Goal: Transaction & Acquisition: Purchase product/service

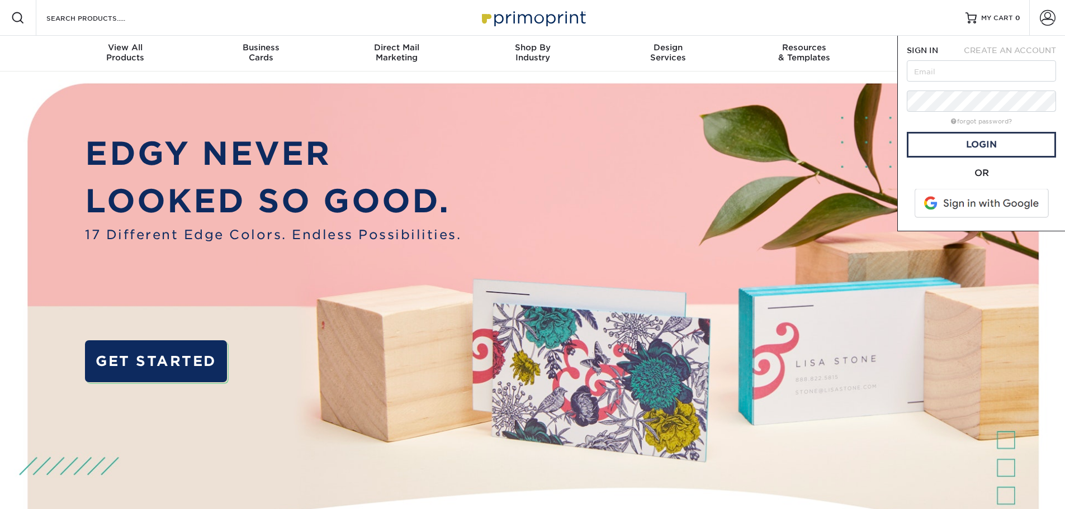
drag, startPoint x: 922, startPoint y: 120, endPoint x: 923, endPoint y: 112, distance: 7.4
click at [920, 119] on div "forgot password?" at bounding box center [981, 120] width 149 height 13
click at [958, 77] on input "text" at bounding box center [981, 70] width 149 height 21
click at [939, 163] on form "SIGN IN CREATE AN ACCOUNT forgot password? All fields are required. Login OR" at bounding box center [981, 133] width 149 height 177
click at [958, 116] on div "forgot password?" at bounding box center [981, 120] width 149 height 13
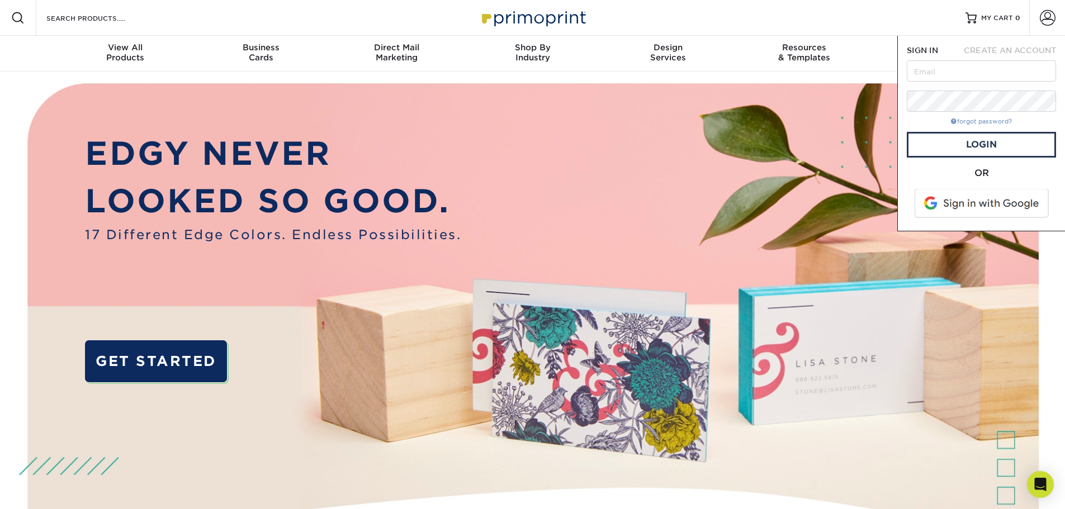
click at [962, 121] on link "forgot password?" at bounding box center [981, 121] width 61 height 7
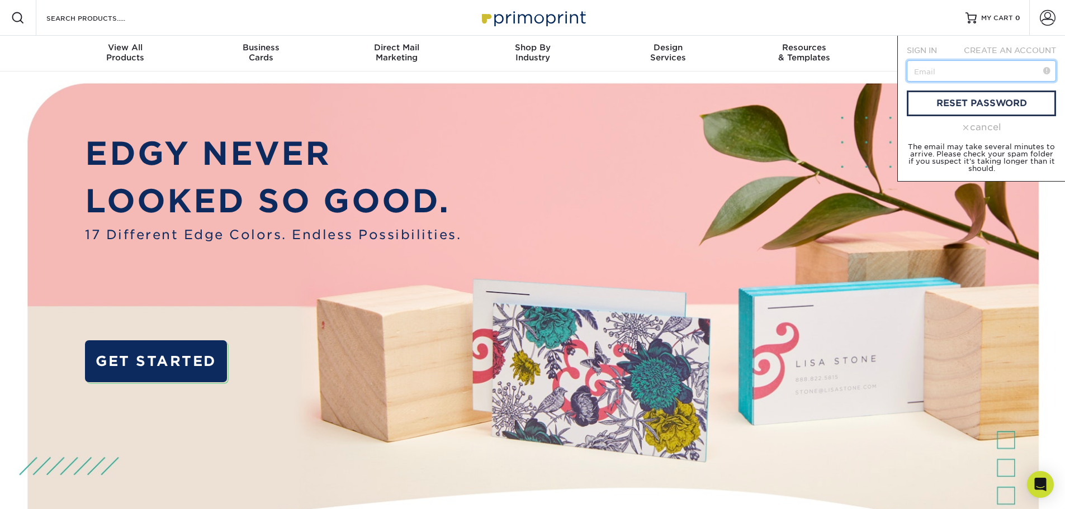
click at [951, 63] on input "text" at bounding box center [981, 70] width 149 height 21
type input "thejericlingad@gmail.com"
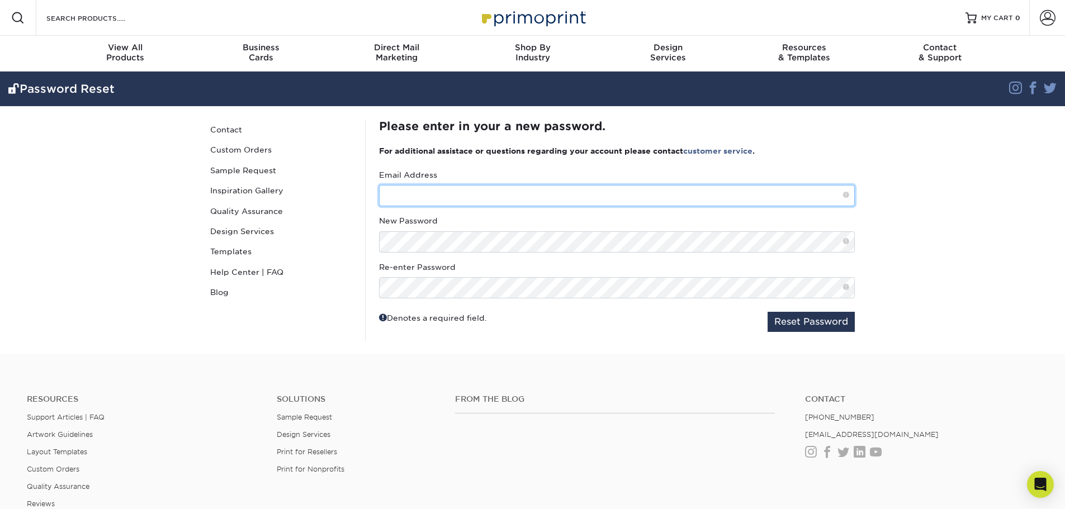
click at [472, 196] on input "text" at bounding box center [617, 195] width 476 height 21
click at [471, 196] on input "text" at bounding box center [617, 195] width 476 height 21
click at [471, 200] on input "text" at bounding box center [617, 195] width 476 height 21
type input "thejericlingad@gmail.com"
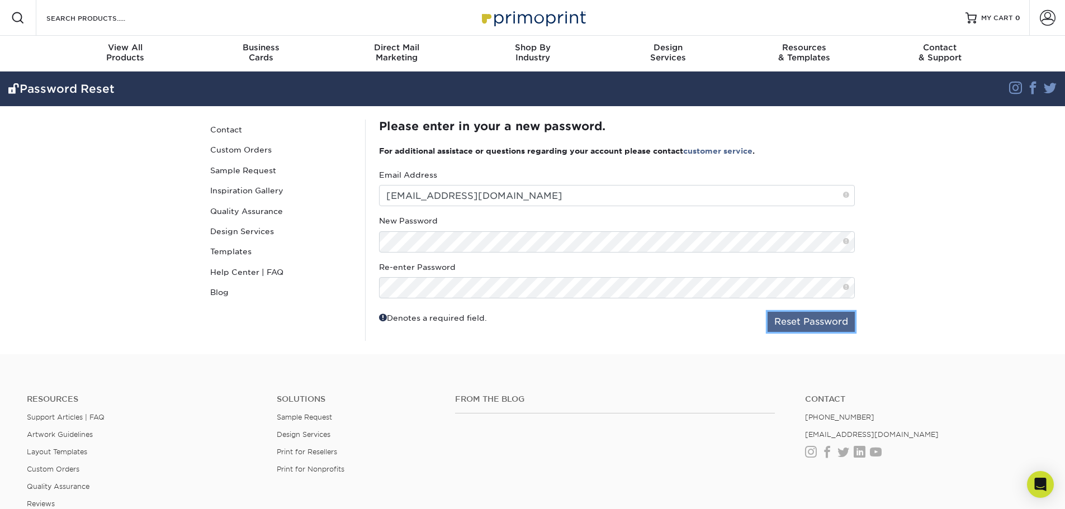
click at [797, 320] on button "Reset Password" at bounding box center [811, 322] width 87 height 20
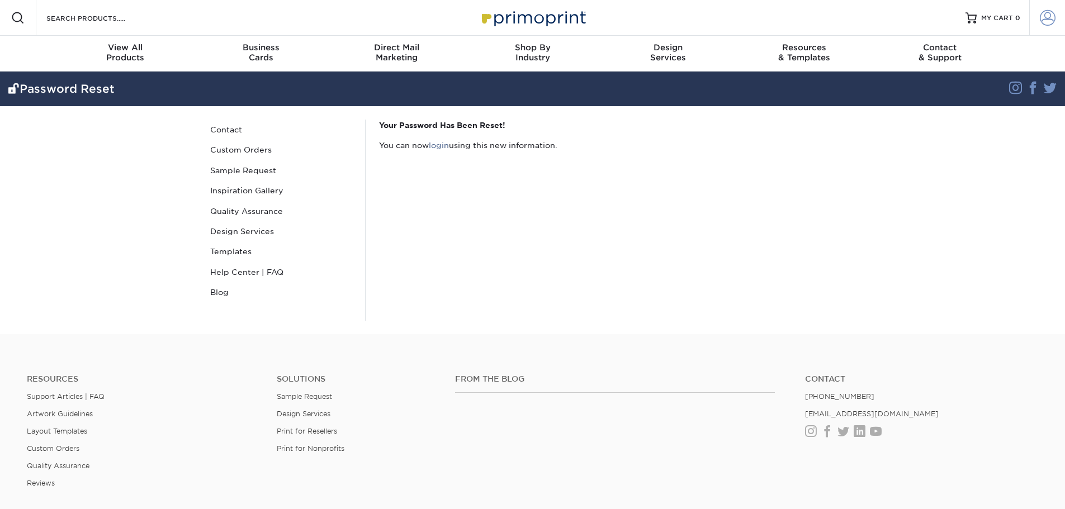
click at [1041, 16] on span at bounding box center [1048, 18] width 16 height 16
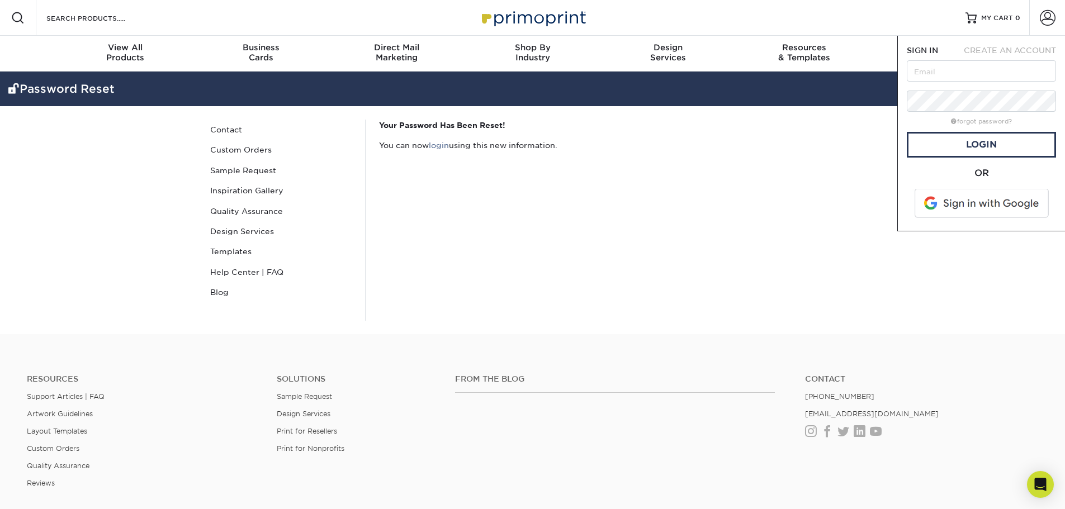
drag, startPoint x: 925, startPoint y: 50, endPoint x: 933, endPoint y: 73, distance: 24.2
click at [925, 56] on div "SIGN IN" at bounding box center [925, 50] width 55 height 11
click at [933, 73] on input "text" at bounding box center [981, 70] width 149 height 21
type input "thejericlingad@gmail.com"
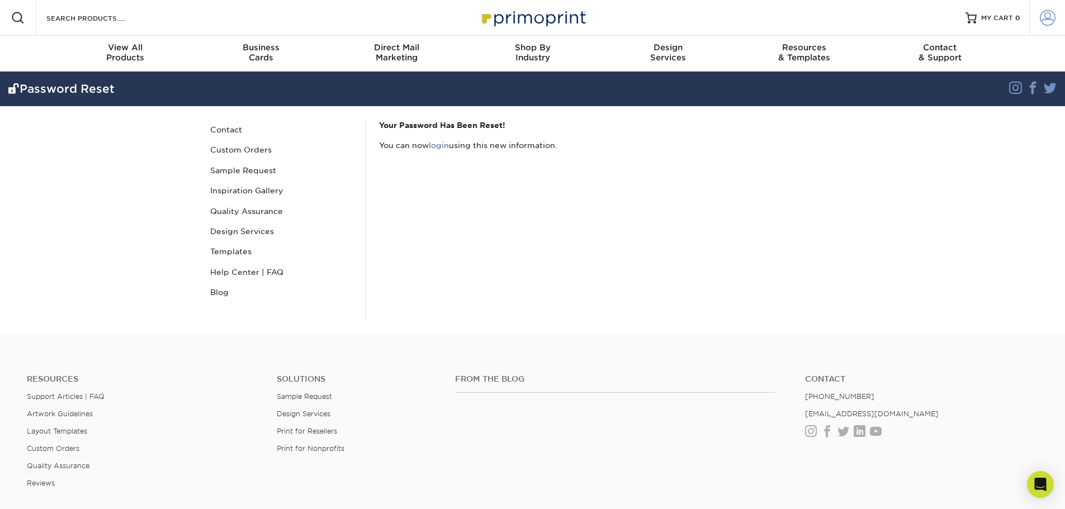
click at [1048, 25] on span at bounding box center [1048, 18] width 16 height 16
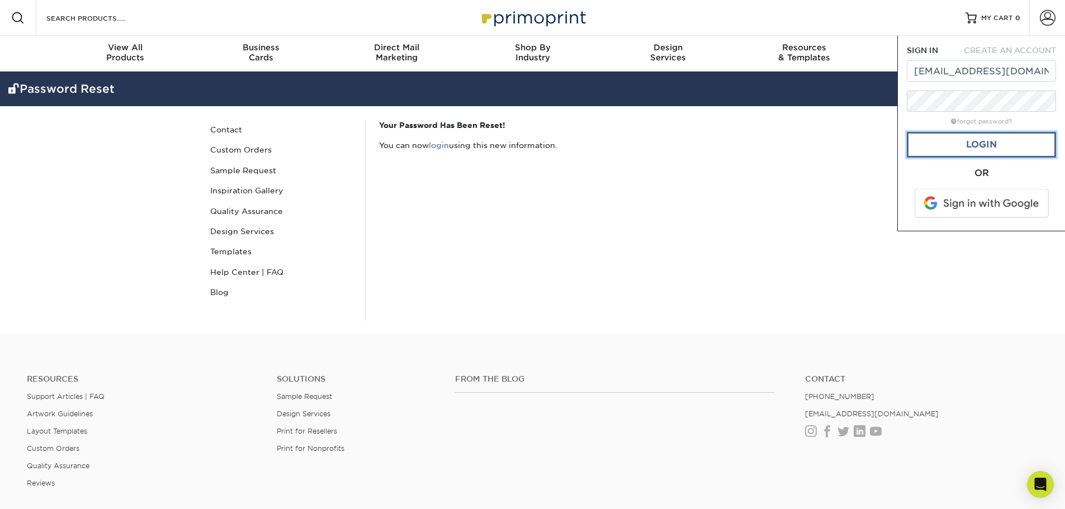
click at [963, 142] on link "Login" at bounding box center [981, 145] width 149 height 26
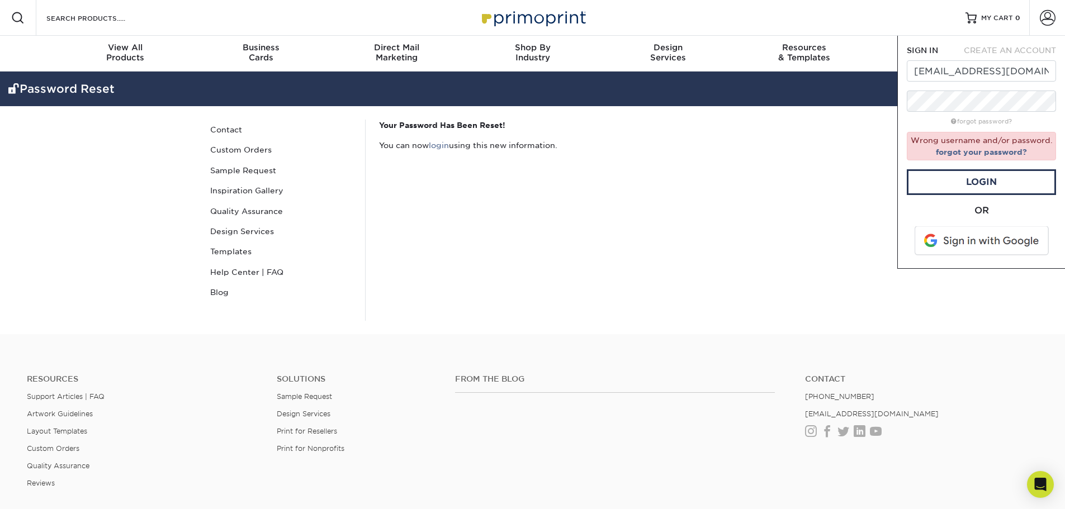
click at [907, 82] on nordpass-icon at bounding box center [907, 82] width 0 height 0
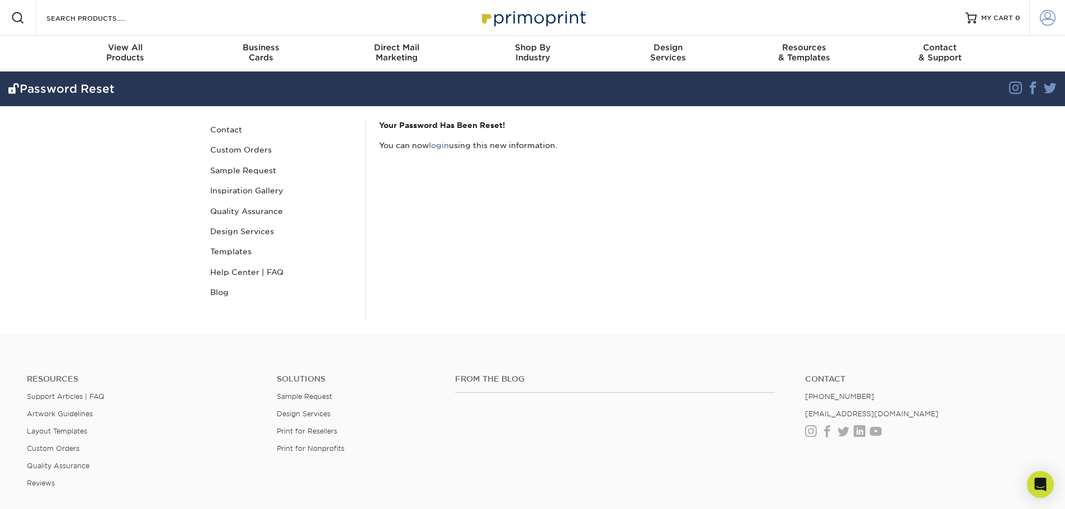
click at [1059, 19] on link "Account" at bounding box center [1047, 18] width 36 height 36
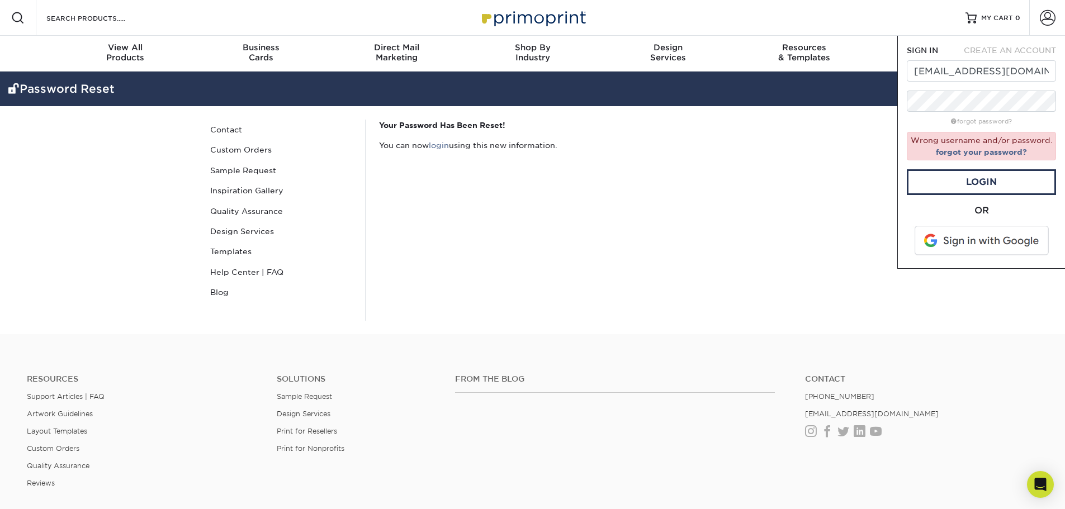
click at [907, 82] on nordpass-icon at bounding box center [907, 82] width 0 height 0
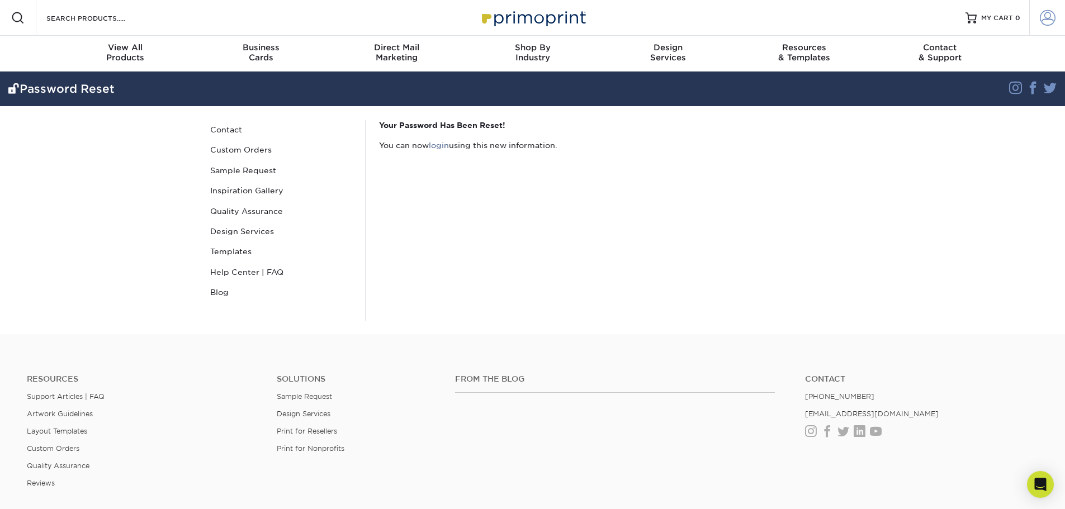
click at [1040, 24] on span at bounding box center [1048, 18] width 16 height 16
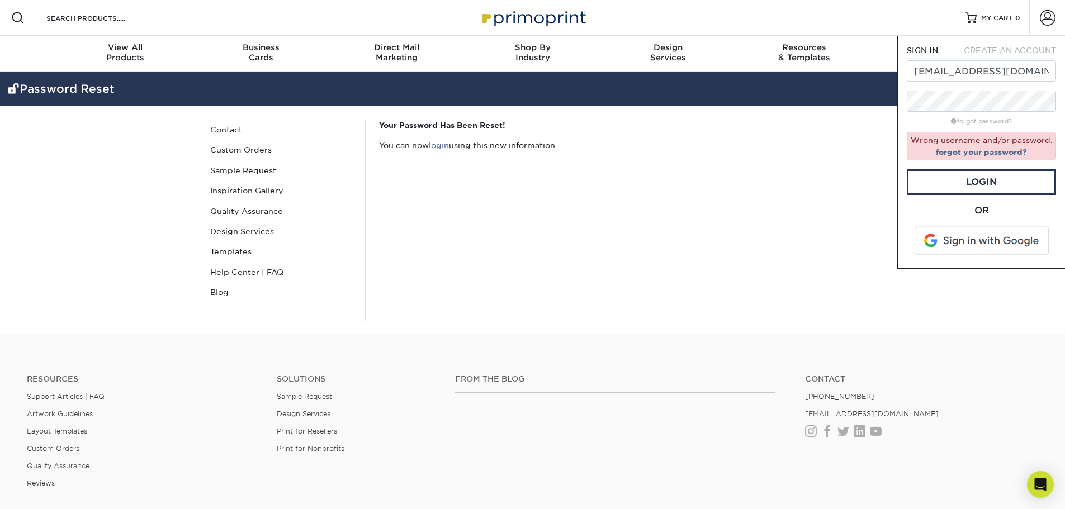
drag, startPoint x: 951, startPoint y: 87, endPoint x: 949, endPoint y: 116, distance: 29.2
click at [951, 87] on form "SIGN IN CREATE AN ACCOUNT thejericlingad@gmail.com forgot password? Wrong usern…" at bounding box center [981, 152] width 149 height 215
click at [949, 115] on div "forgot password?" at bounding box center [981, 120] width 149 height 13
click at [932, 181] on link "Login" at bounding box center [981, 182] width 149 height 26
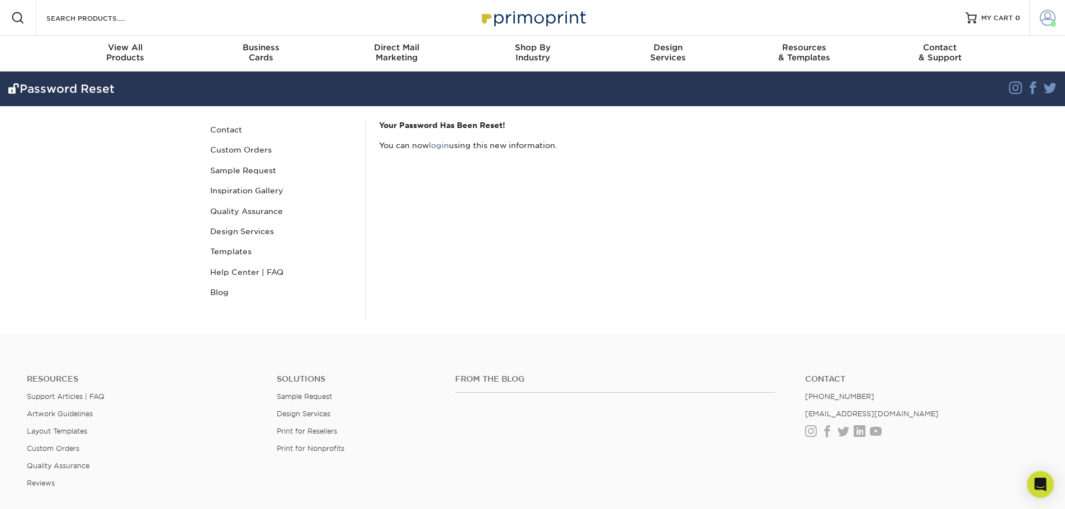
click at [1045, 26] on link "Account" at bounding box center [1047, 18] width 36 height 36
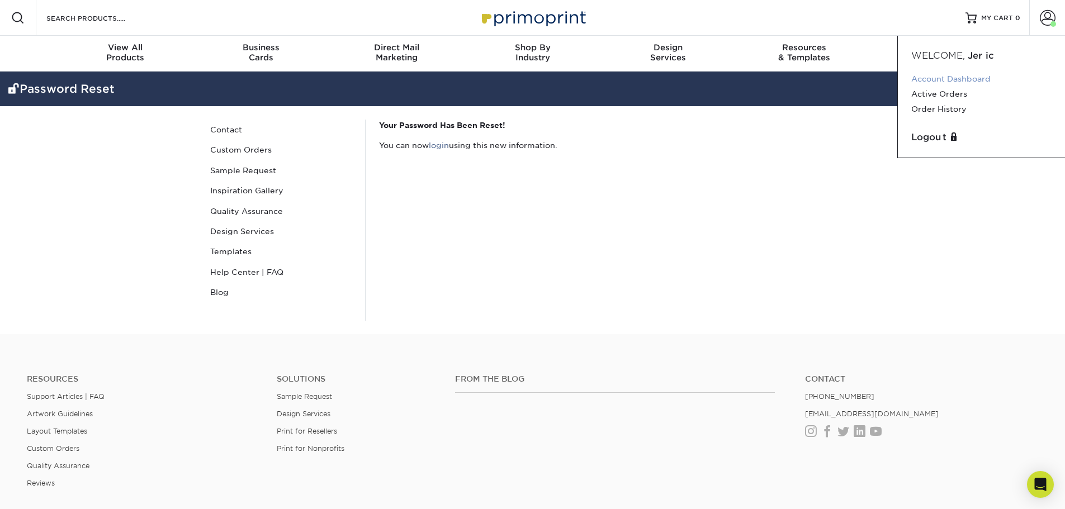
click at [931, 82] on link "Account Dashboard" at bounding box center [981, 79] width 140 height 15
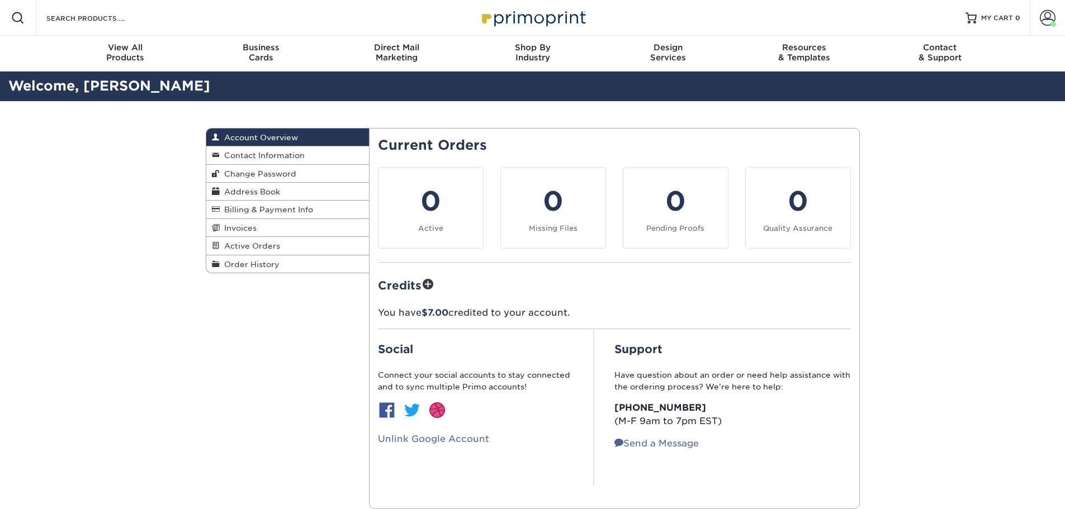
click at [407, 301] on div "Credits You have $7.00 credited to your account." at bounding box center [614, 298] width 473 height 44
click at [408, 315] on p "You have $7.00 credited to your account." at bounding box center [614, 312] width 473 height 13
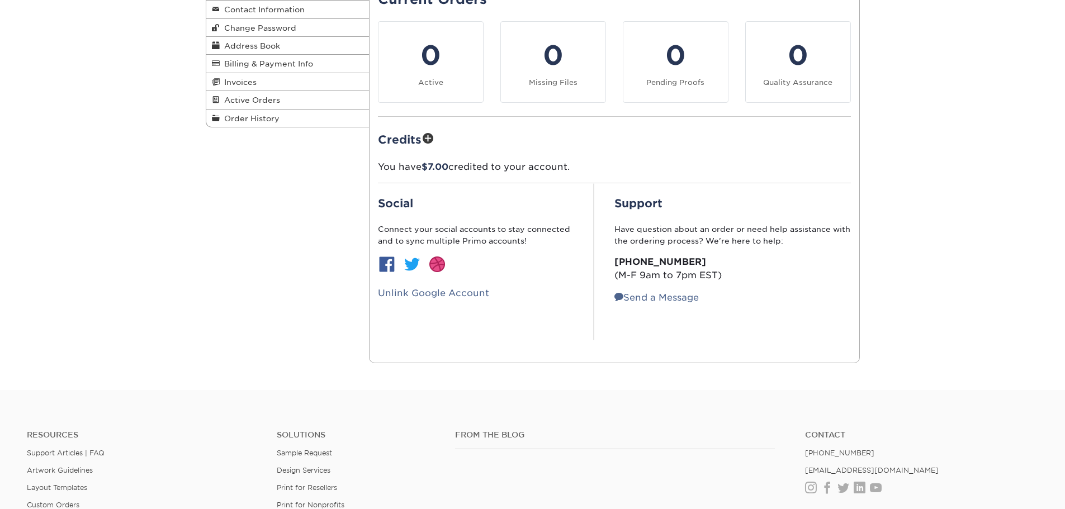
scroll to position [74, 0]
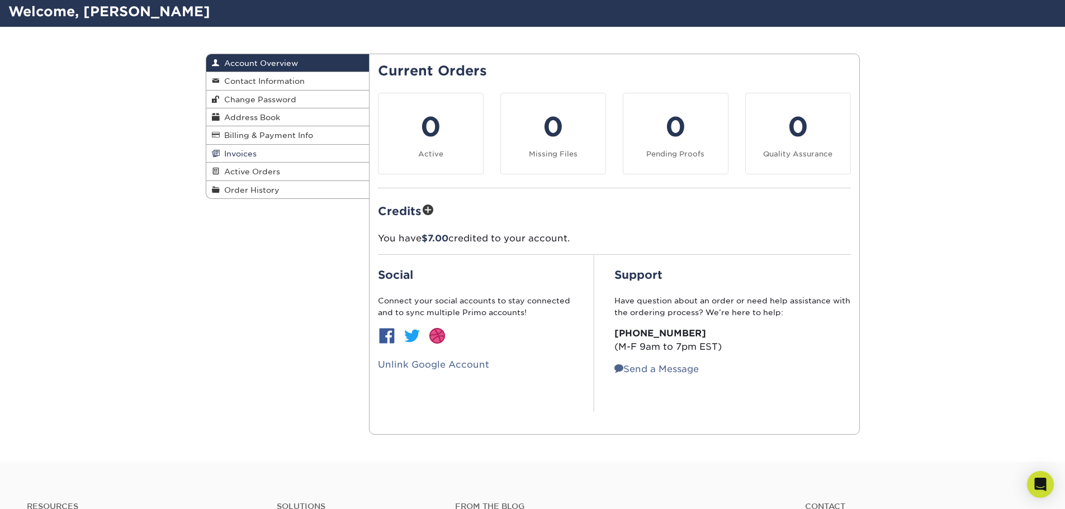
click at [243, 155] on span "Invoices" at bounding box center [238, 153] width 37 height 9
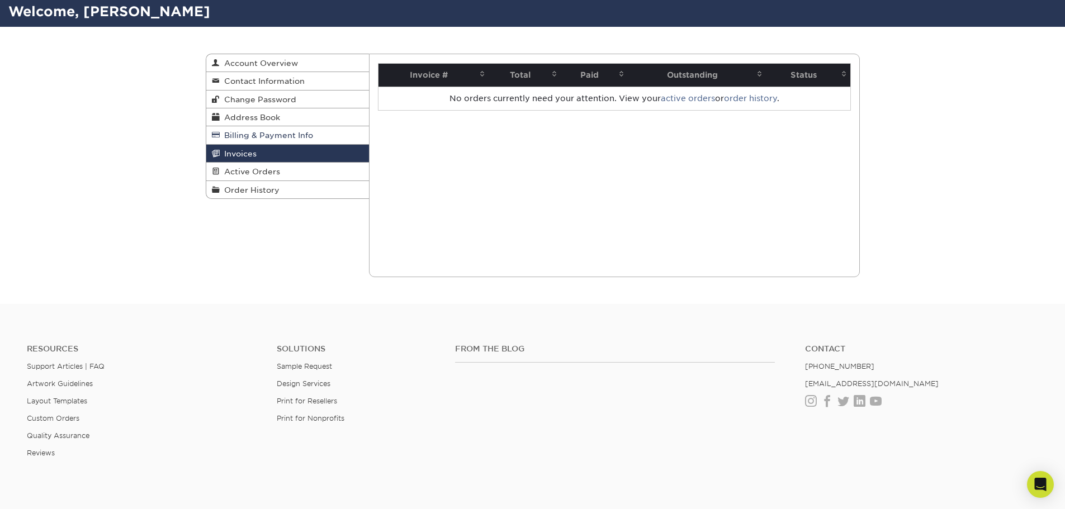
click at [260, 135] on span "Billing & Payment Info" at bounding box center [266, 135] width 93 height 9
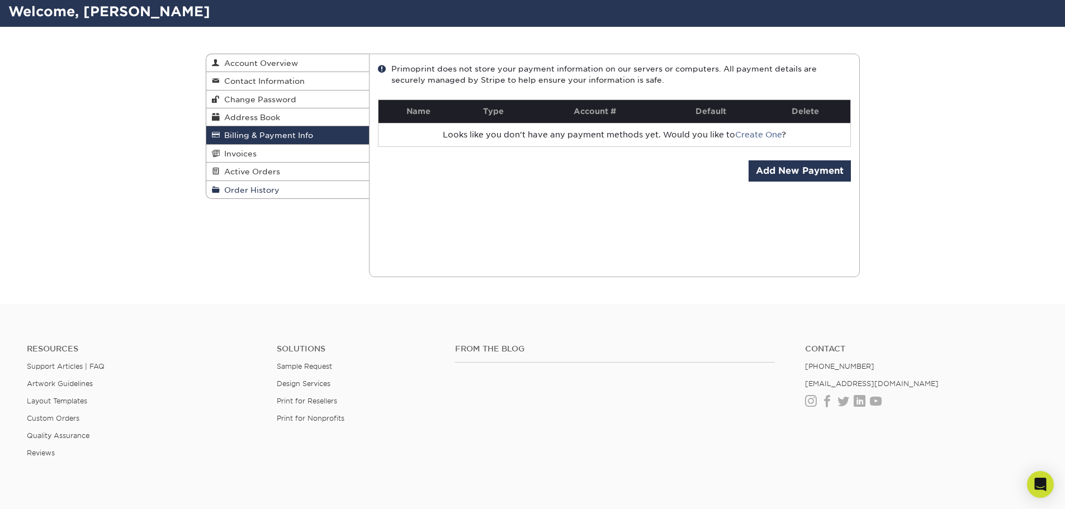
click at [253, 189] on span "Order History" at bounding box center [250, 190] width 60 height 9
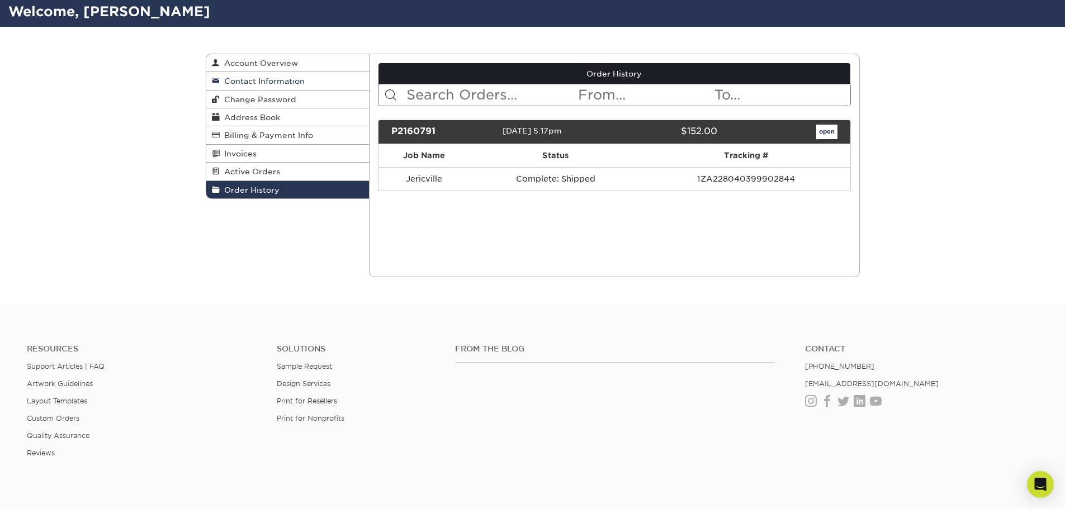
click at [255, 80] on span "Contact Information" at bounding box center [262, 81] width 85 height 9
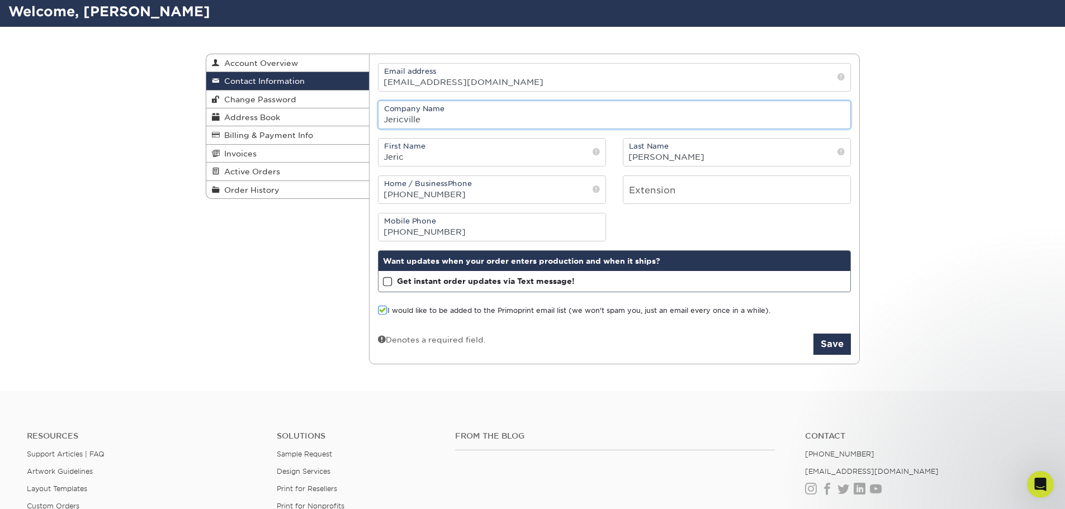
click at [471, 115] on input "Jericville" at bounding box center [614, 114] width 472 height 27
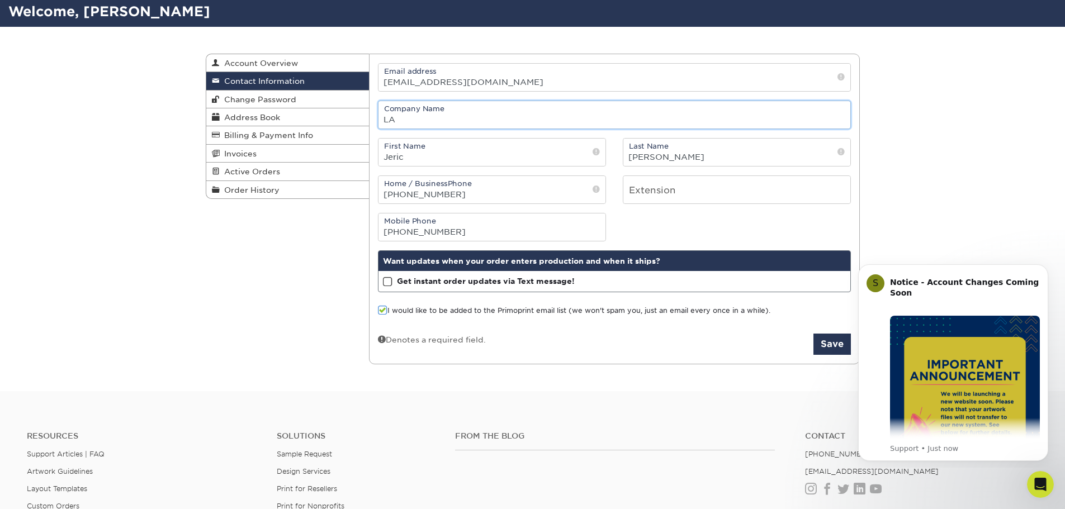
type input "L"
type input "Jericland LLC"
click at [379, 314] on span at bounding box center [383, 310] width 10 height 11
click at [0, 0] on input "I would like to be added to the Primoprint email list (we won't spam you, just …" at bounding box center [0, 0] width 0 height 0
click at [841, 343] on button "Save" at bounding box center [831, 344] width 37 height 21
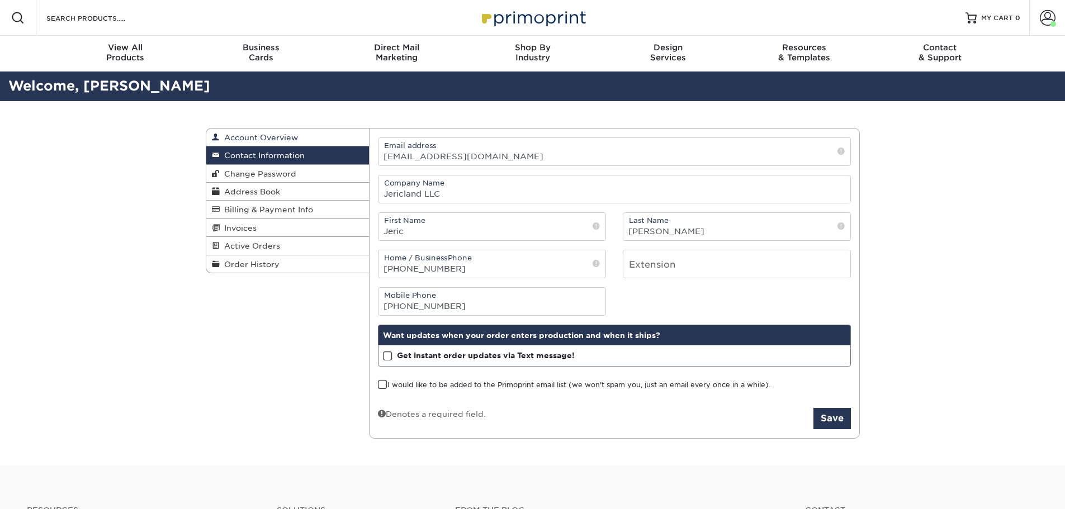
click at [280, 129] on link "Account Overview" at bounding box center [287, 138] width 163 height 18
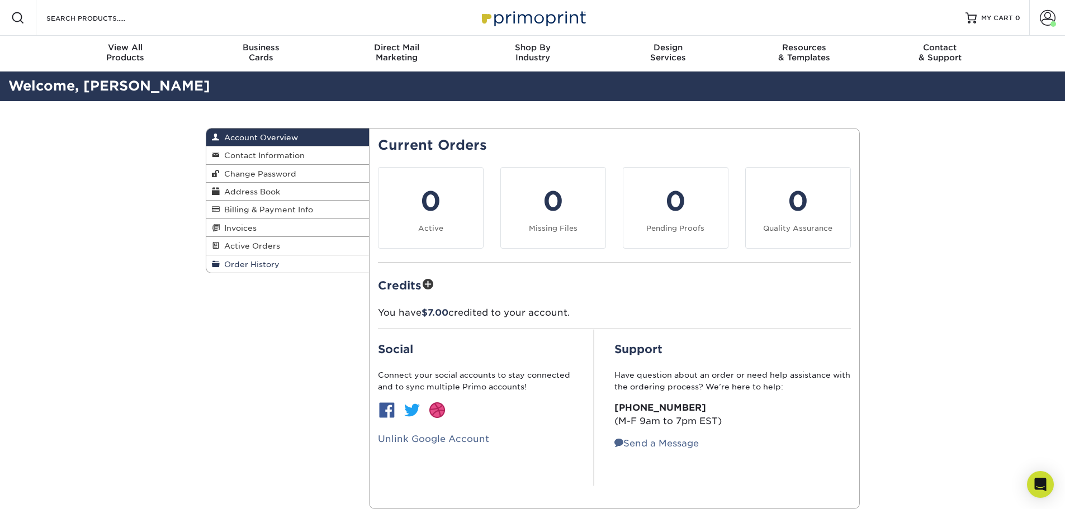
click at [261, 266] on span "Order History" at bounding box center [250, 264] width 60 height 9
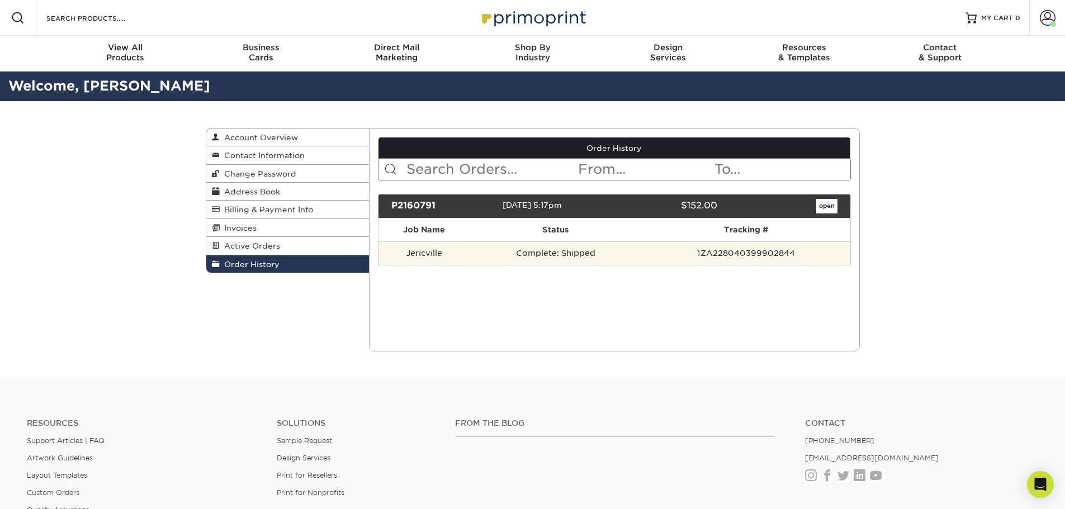
click at [773, 262] on td "1ZA228040399902844" at bounding box center [746, 253] width 208 height 23
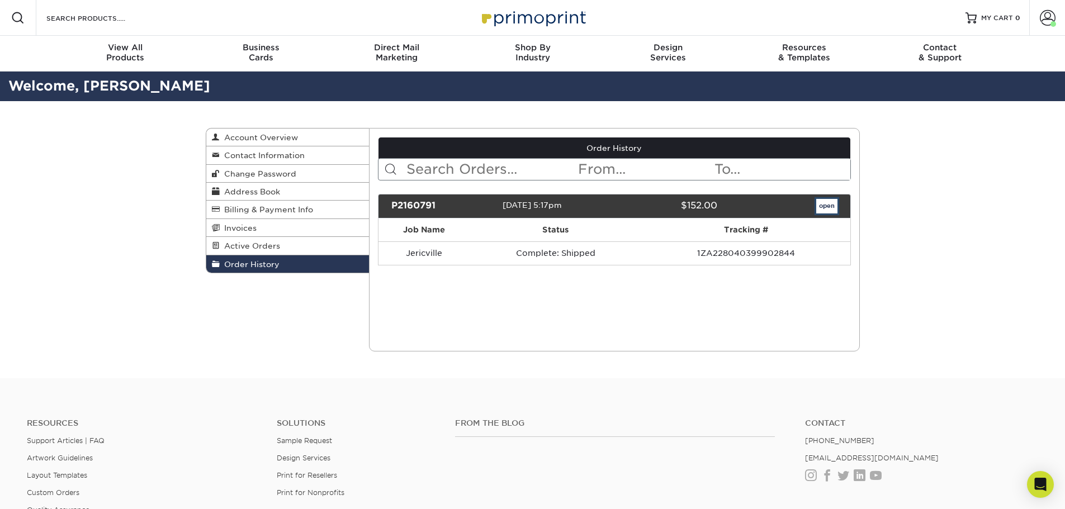
click at [825, 202] on link "open" at bounding box center [826, 206] width 21 height 15
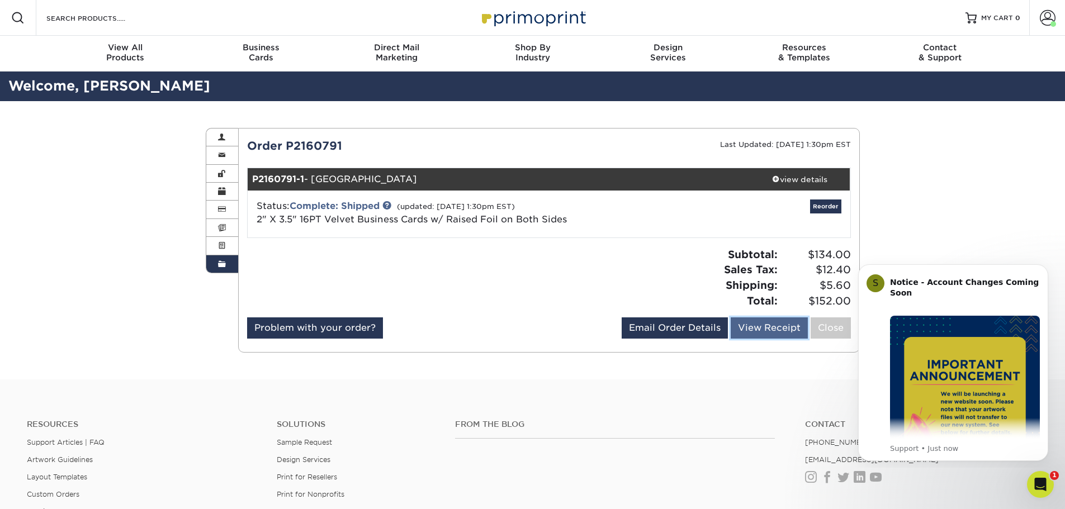
click at [755, 327] on link "View Receipt" at bounding box center [769, 328] width 77 height 21
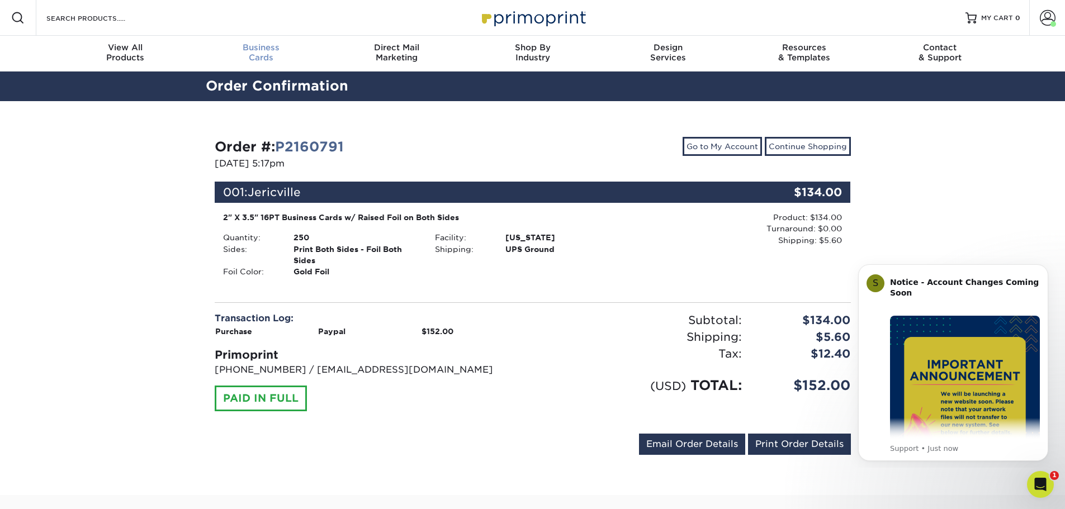
click at [266, 56] on div "Business Cards" at bounding box center [261, 52] width 136 height 20
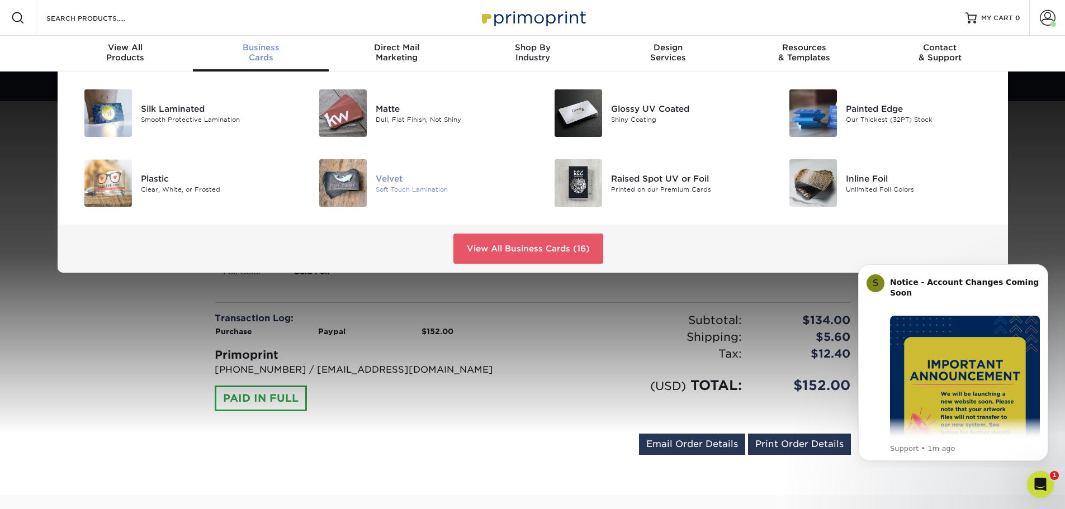
click at [351, 180] on img at bounding box center [343, 183] width 48 height 48
drag, startPoint x: 202, startPoint y: 153, endPoint x: 153, endPoint y: 118, distance: 60.6
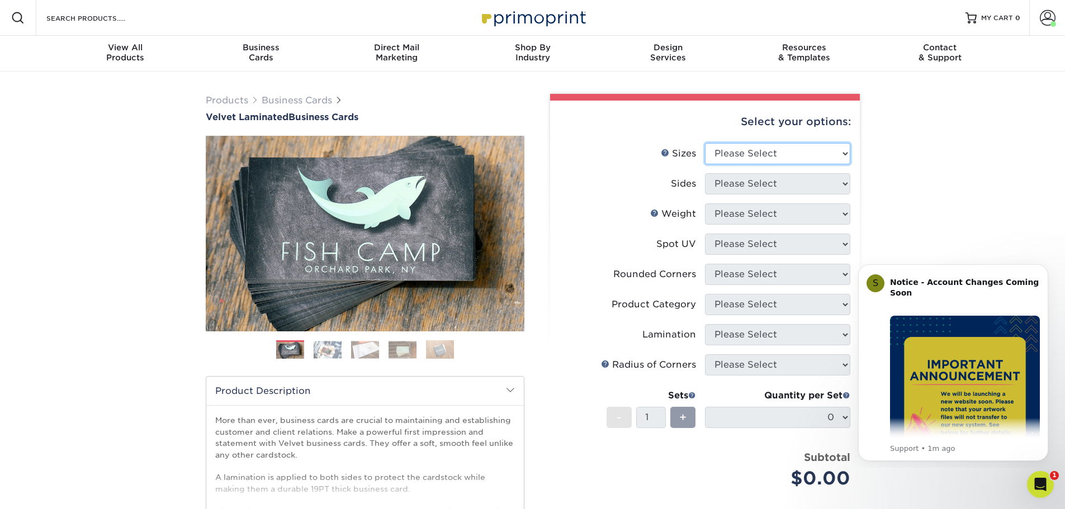
click at [752, 155] on select "Please Select 1.5" x 3.5" - Mini 1.75" x 3.5" - Mini 2" x 2" - Square 2" x 3" -…" at bounding box center [777, 153] width 145 height 21
select select "2.00x3.50"
click at [705, 143] on select "Please Select 1.5" x 3.5" - Mini 1.75" x 3.5" - Mini 2" x 2" - Square 2" x 3" -…" at bounding box center [777, 153] width 145 height 21
click at [765, 191] on select "Please Select Print Both Sides Print Front Only" at bounding box center [777, 183] width 145 height 21
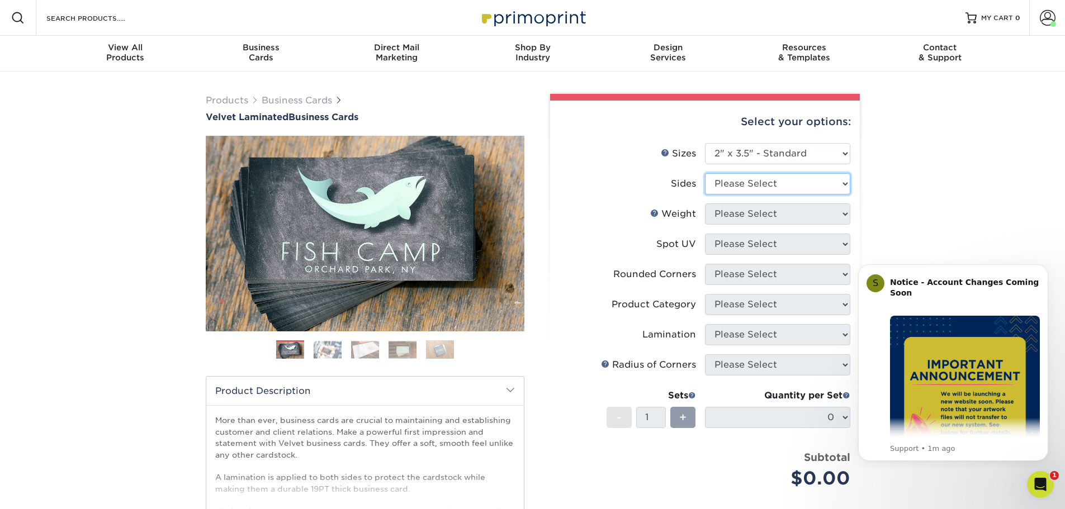
select select "13abbda7-1d64-4f25-8bb2-c179b224825d"
click at [705, 173] on select "Please Select Print Both Sides Print Front Only" at bounding box center [777, 183] width 145 height 21
click at [756, 206] on select "Please Select 16PT" at bounding box center [777, 213] width 145 height 21
select select "16PT"
click at [705, 203] on select "Please Select 16PT" at bounding box center [777, 213] width 145 height 21
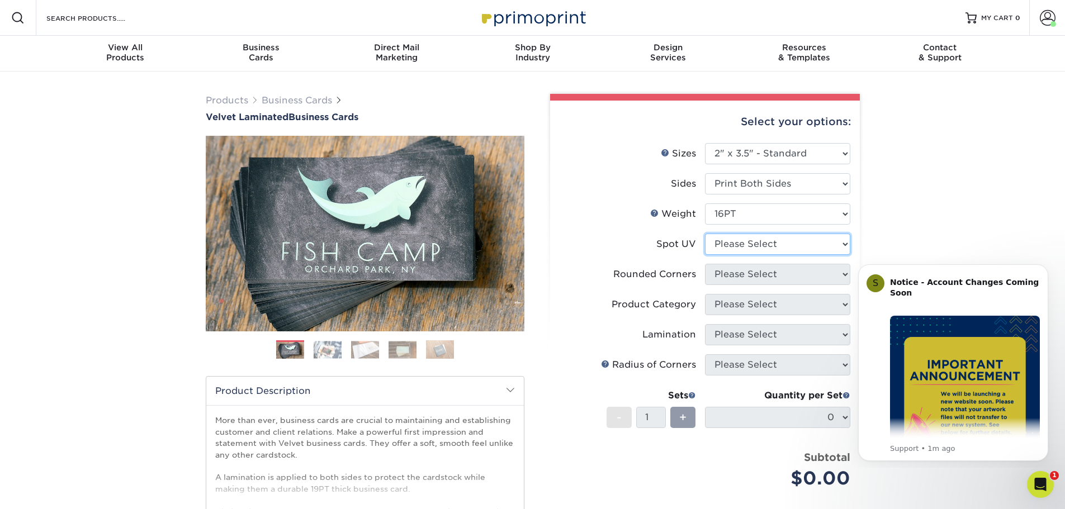
click at [741, 245] on select "Please Select No Spot UV Front and Back (Both Sides) Front Only Back Only" at bounding box center [777, 244] width 145 height 21
select select "3"
click at [705, 234] on select "Please Select No Spot UV Front and Back (Both Sides) Front Only Back Only" at bounding box center [777, 244] width 145 height 21
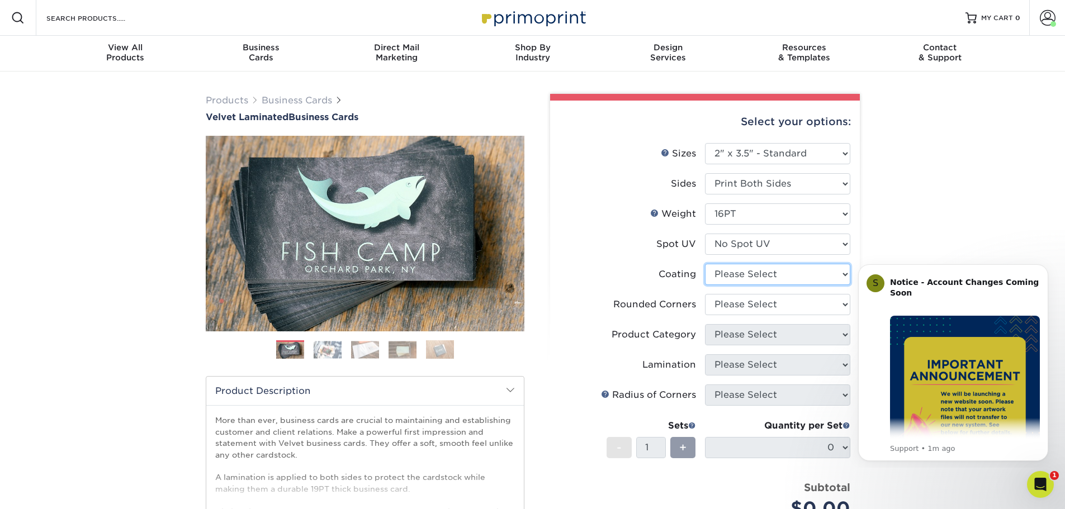
click at [731, 277] on select at bounding box center [777, 274] width 145 height 21
select select "3e7618de-abca-4bda-9f97-8b9129e913d8"
click at [705, 264] on select at bounding box center [777, 274] width 145 height 21
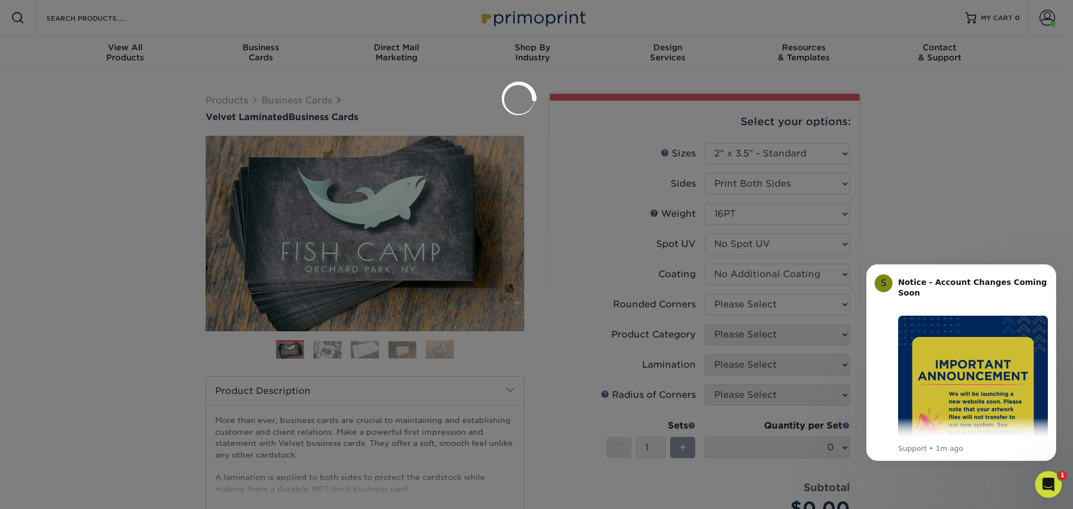
click at [734, 304] on div at bounding box center [536, 254] width 1073 height 509
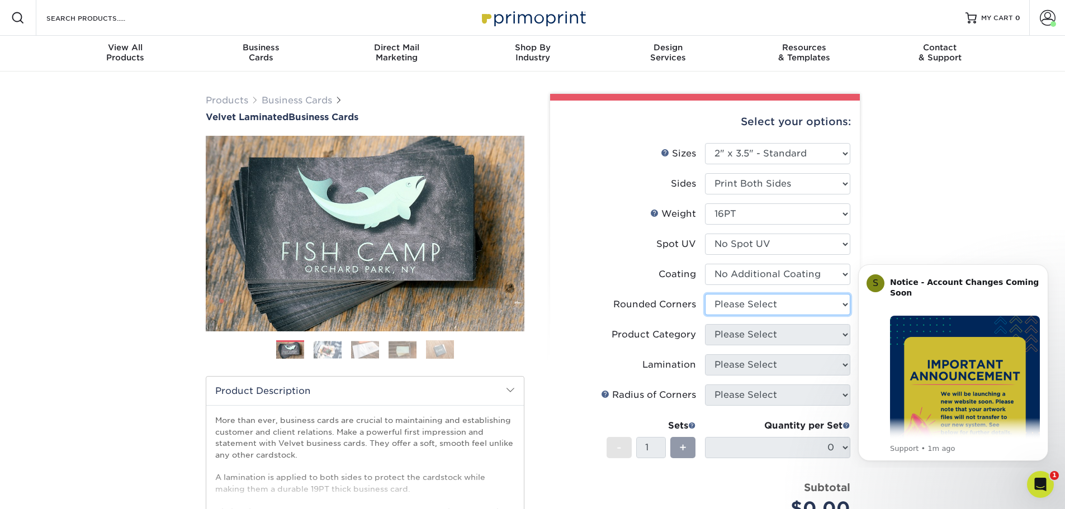
click at [734, 304] on select "Please Select Yes - Round 2 Corners Yes - Round 4 Corners No" at bounding box center [777, 304] width 145 height 21
select select "7672df9e-0e0a-464d-8e1f-920c575e4da3"
click at [705, 294] on select "Please Select Yes - Round 2 Corners Yes - Round 4 Corners No" at bounding box center [777, 304] width 145 height 21
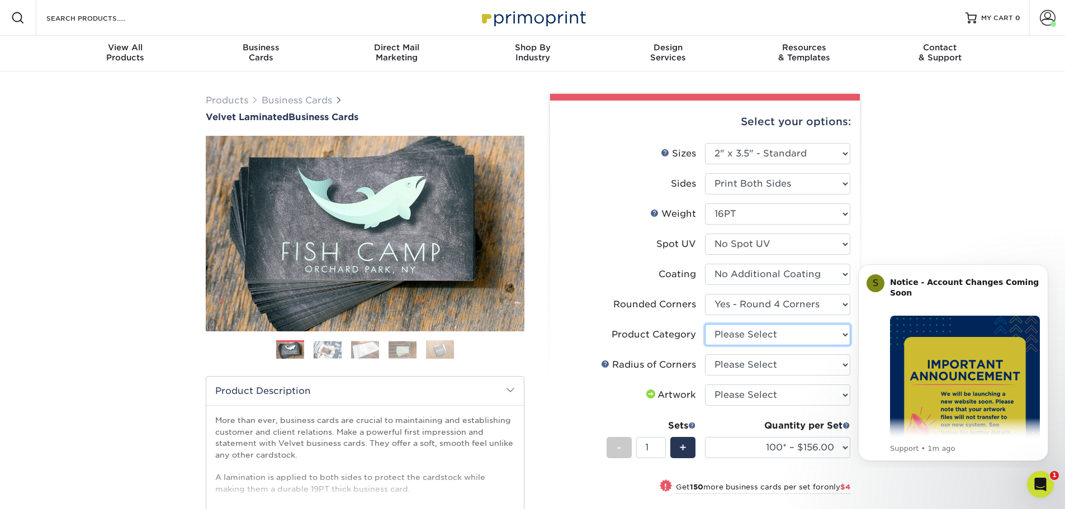
click at [740, 332] on select "Please Select Business Cards" at bounding box center [777, 334] width 145 height 21
select select "3b5148f1-0588-4f88-a218-97bcfdce65c1"
click at [705, 324] on select "Please Select Business Cards" at bounding box center [777, 334] width 145 height 21
click at [752, 364] on select "Please Select Rounded 1/8" Rounded 1/4"" at bounding box center [777, 364] width 145 height 21
select select "589680c7-ee9a-431b-9d12-d7aeb1386a97"
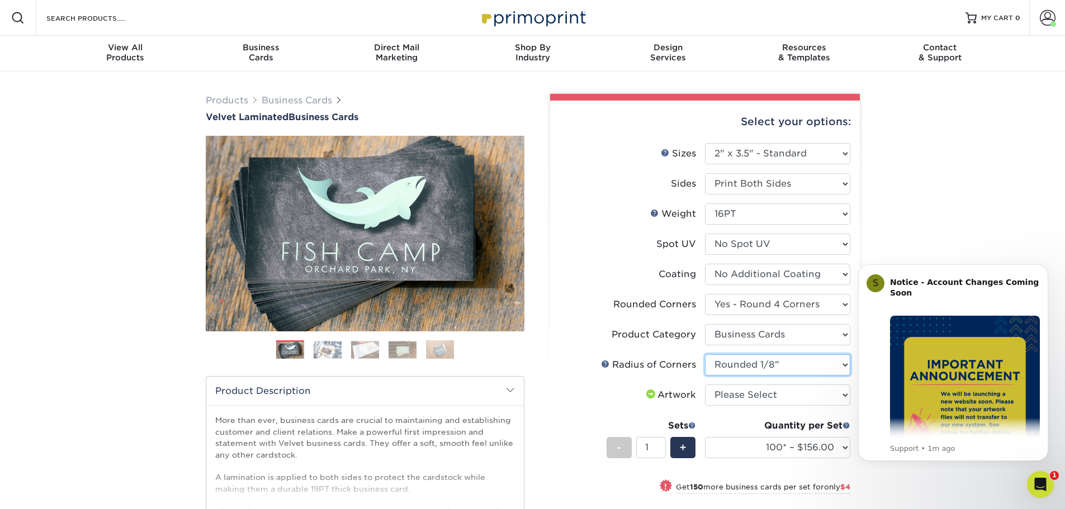
click at [705, 354] on select "Please Select Rounded 1/8" Rounded 1/4"" at bounding box center [777, 364] width 145 height 21
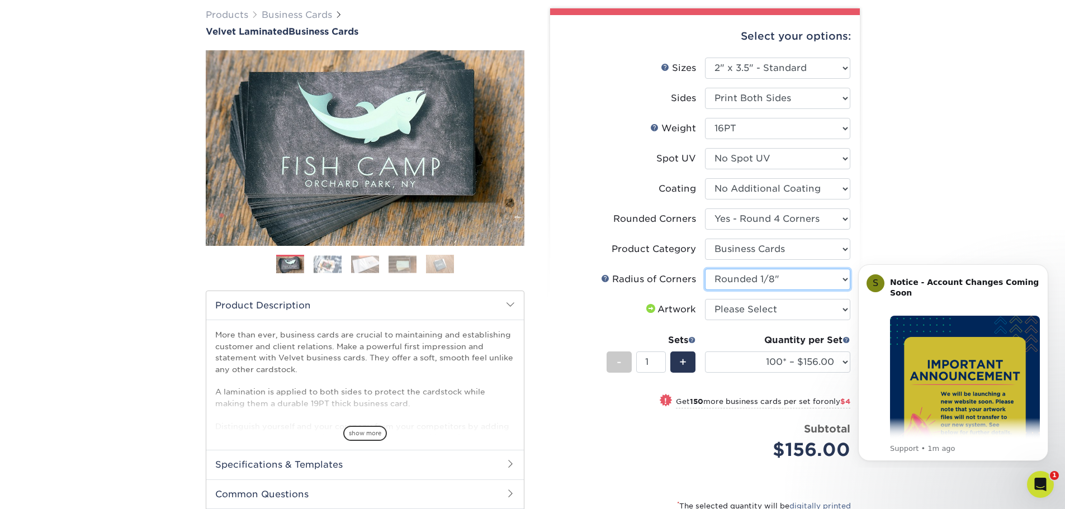
scroll to position [112, 0]
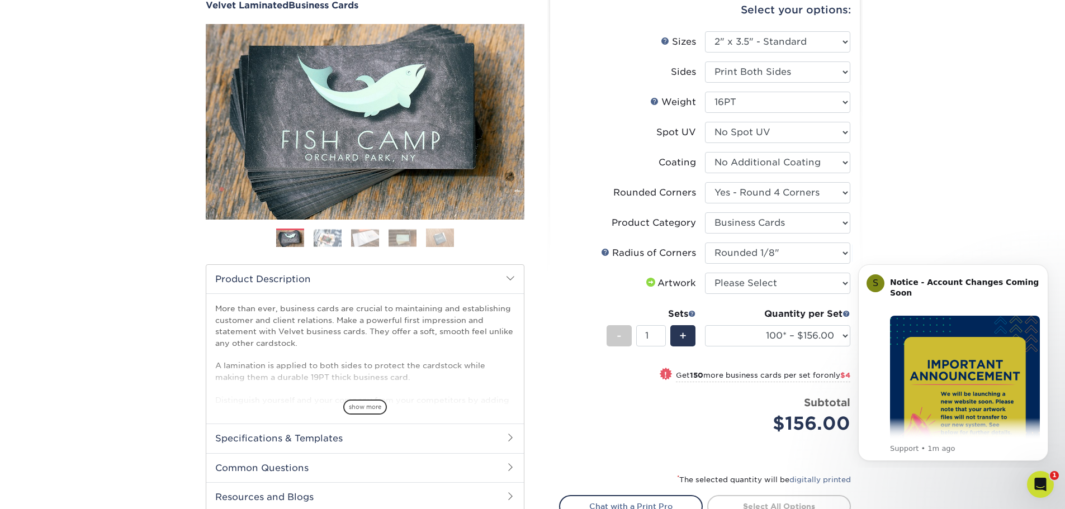
drag, startPoint x: 765, startPoint y: 356, endPoint x: 757, endPoint y: 342, distance: 15.8
click at [765, 355] on div "Quantity per Set 100* – $156.00 250* – $160.00 500 – $164.00 1000 – $184.00 250…" at bounding box center [777, 333] width 145 height 52
click at [757, 342] on select "100* – $156.00 250* – $160.00 500 – $164.00 1000 – $184.00 2500 – $435.00 5000 …" at bounding box center [777, 335] width 145 height 21
click at [738, 292] on select "Please Select I will upload files I need a design - $100" at bounding box center [777, 283] width 145 height 21
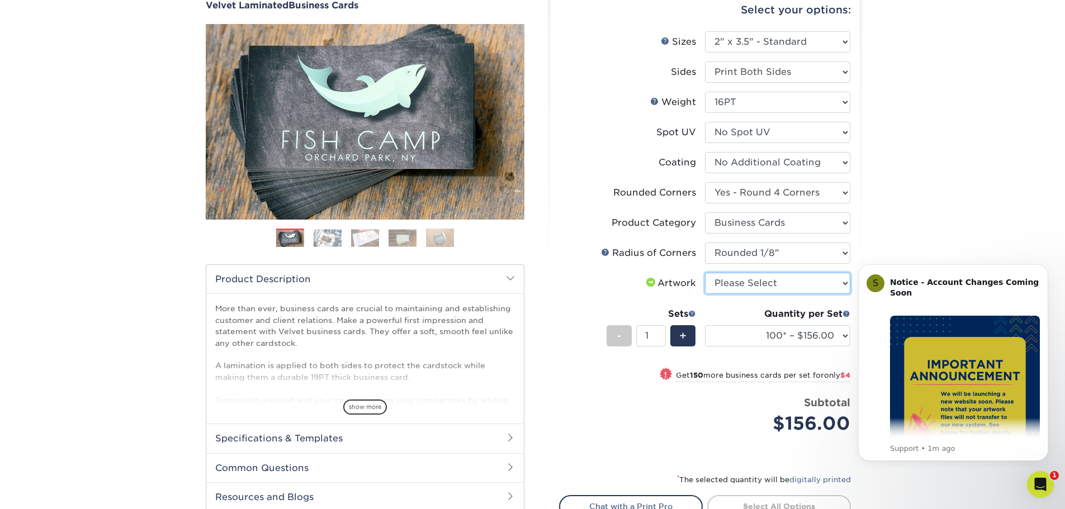
select select "upload"
click at [705, 273] on select "Please Select I will upload files I need a design - $100" at bounding box center [777, 283] width 145 height 21
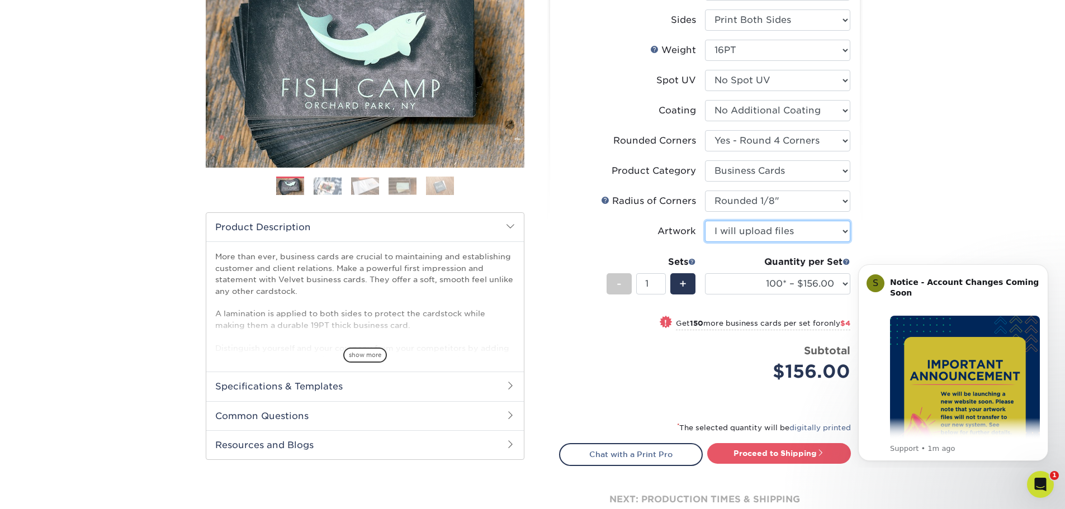
scroll to position [168, 0]
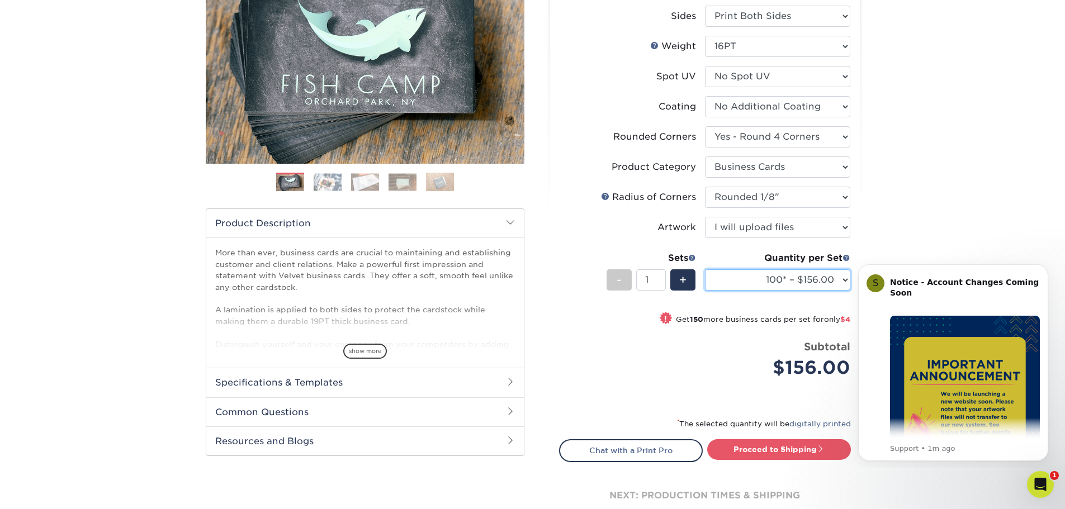
click at [730, 288] on select "100* – $156.00 250* – $160.00 500 – $164.00 1000 – $184.00 2500 – $435.00 5000 …" at bounding box center [777, 279] width 145 height 21
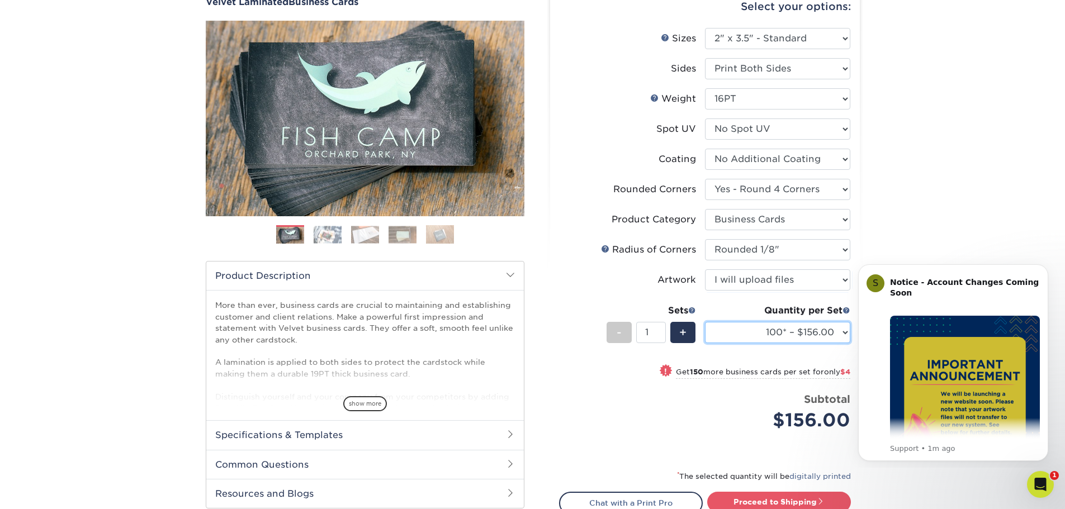
scroll to position [0, 0]
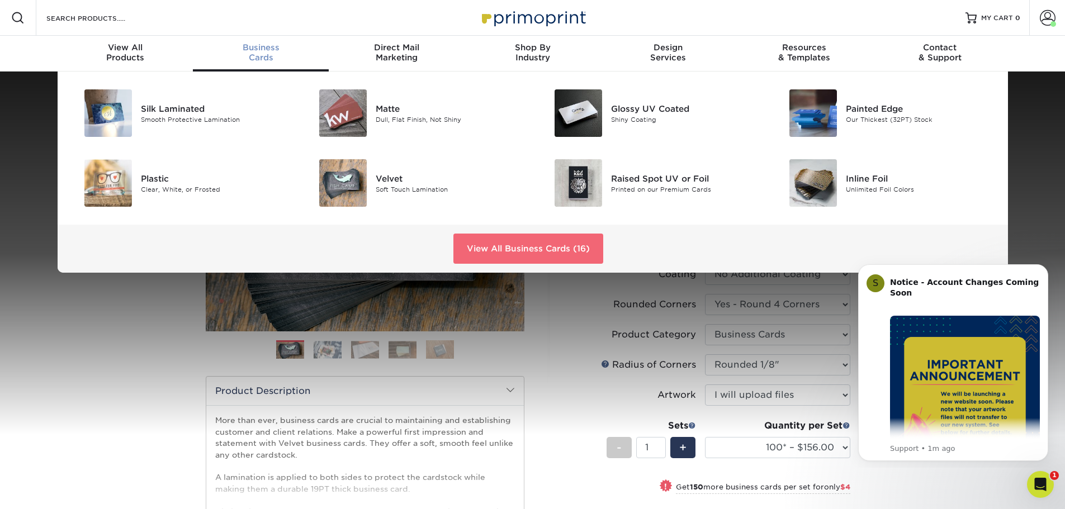
click at [501, 249] on link "View All Business Cards (16)" at bounding box center [528, 249] width 150 height 30
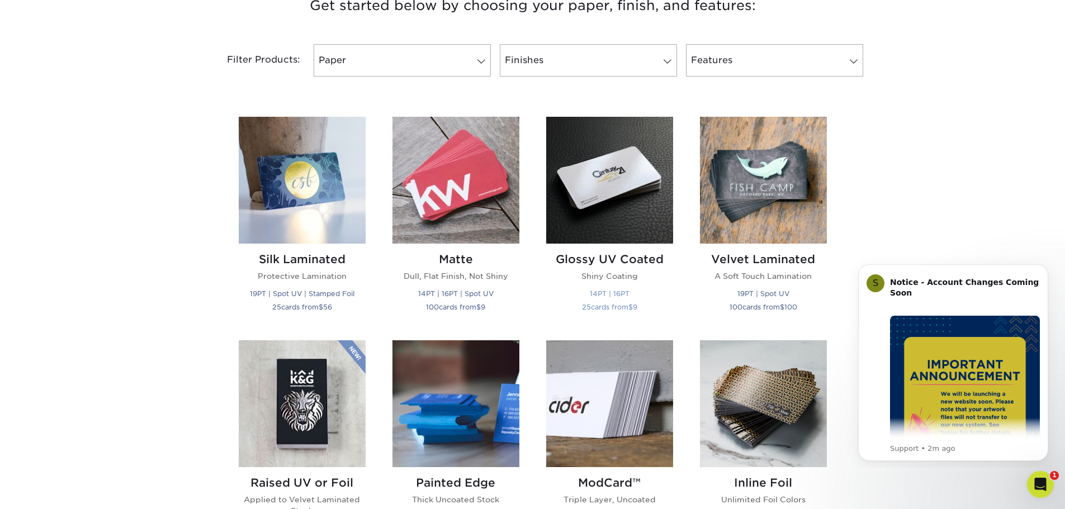
scroll to position [447, 0]
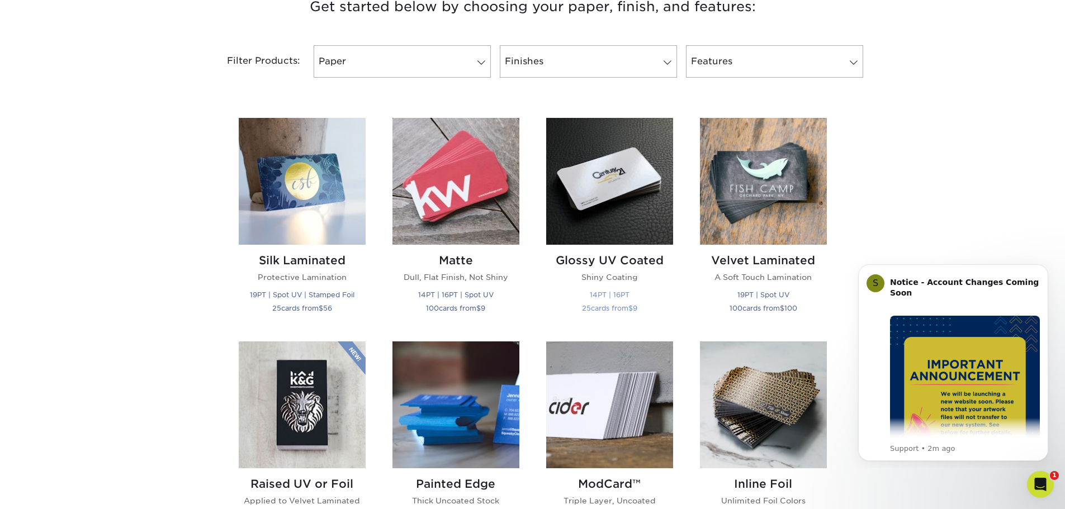
click at [571, 185] on img at bounding box center [609, 181] width 127 height 127
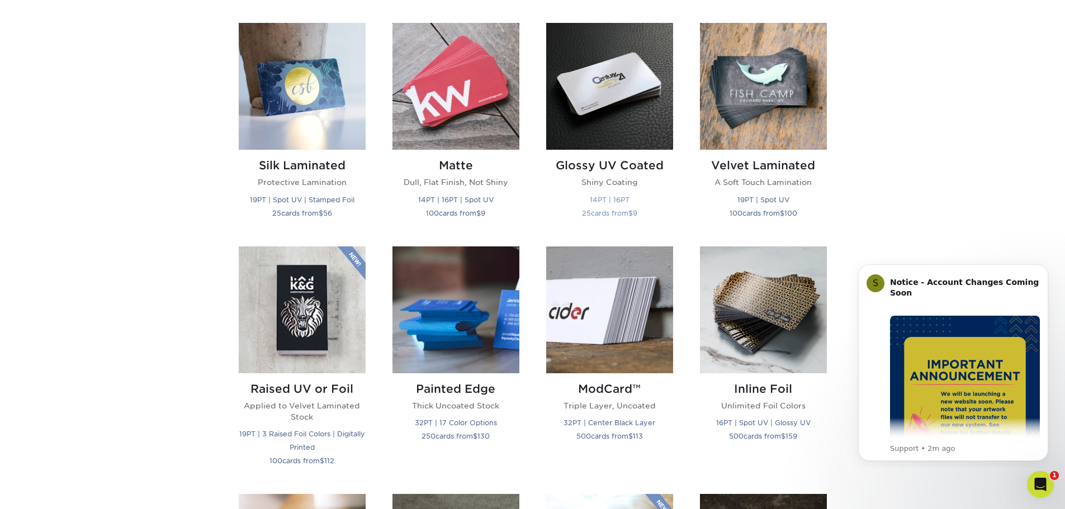
scroll to position [559, 0]
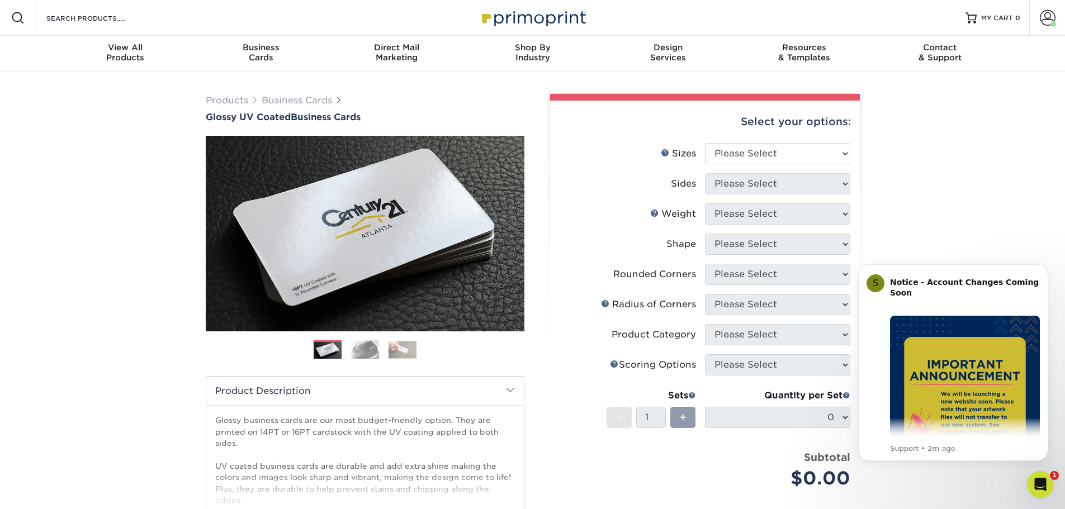
click at [366, 349] on img at bounding box center [365, 350] width 28 height 20
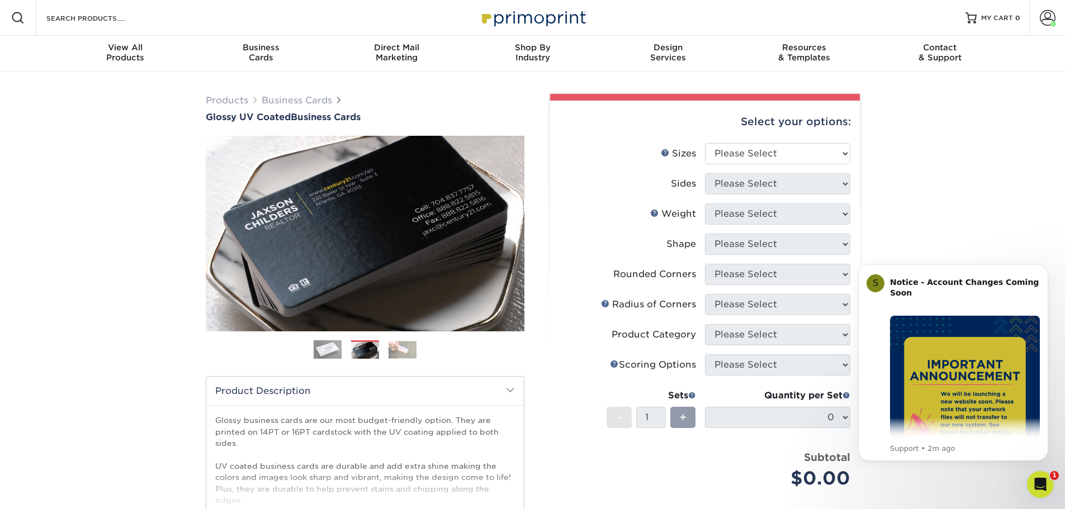
click at [411, 356] on img at bounding box center [403, 349] width 28 height 17
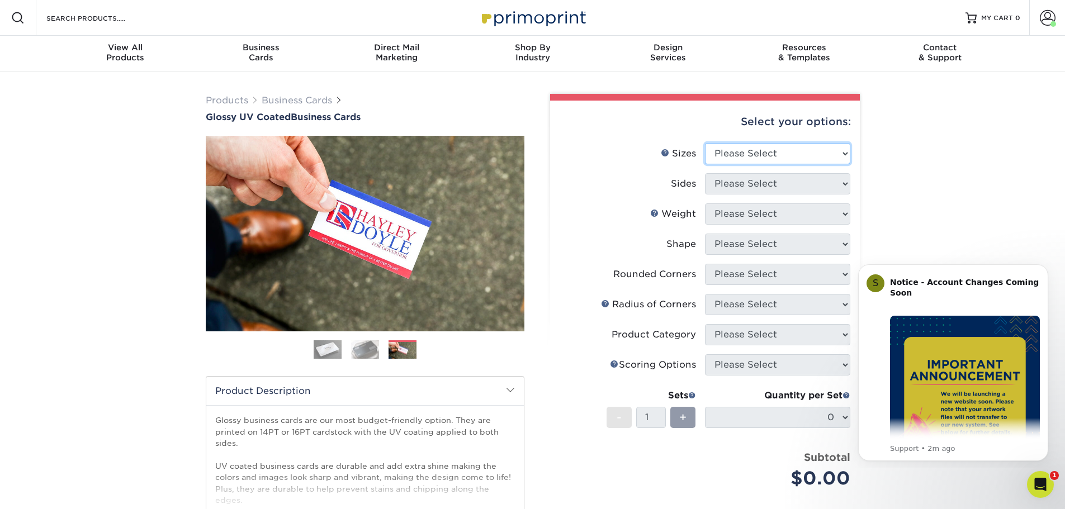
click at [755, 149] on select "Please Select 1.5" x 3.5" - Mini 1.75" x 3.5" - Mini 2" x 2" - Square 2" x 3" -…" at bounding box center [777, 153] width 145 height 21
select select "2.00x3.50"
click at [705, 143] on select "Please Select 1.5" x 3.5" - Mini 1.75" x 3.5" - Mini 2" x 2" - Square 2" x 3" -…" at bounding box center [777, 153] width 145 height 21
click at [734, 185] on select "Please Select Print Both Sides Print Front Only" at bounding box center [777, 183] width 145 height 21
select select "13abbda7-1d64-4f25-8bb2-c179b224825d"
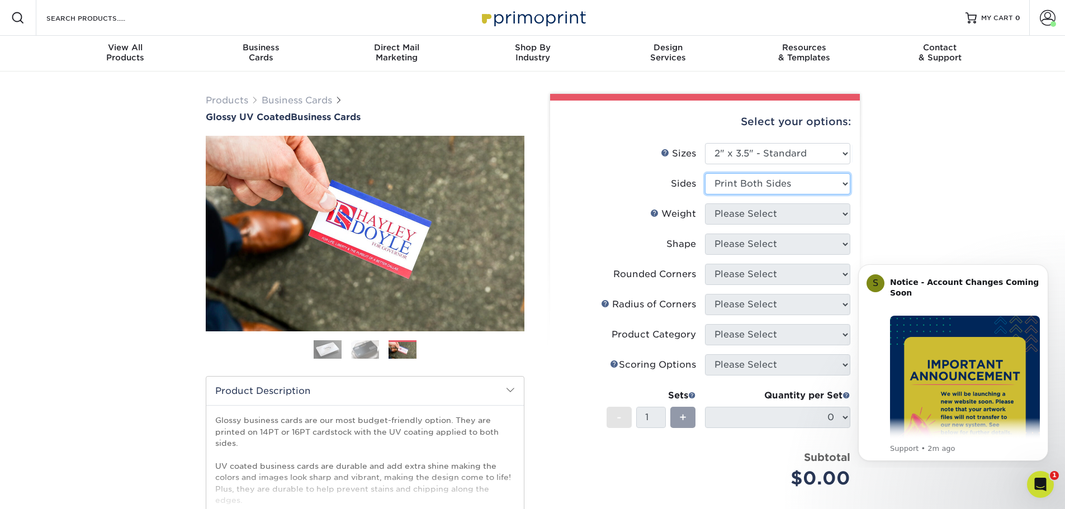
click at [705, 173] on select "Please Select Print Both Sides Print Front Only" at bounding box center [777, 183] width 145 height 21
click at [740, 215] on select "Please Select 16PT 14PT" at bounding box center [777, 213] width 145 height 21
select select "16PT"
click at [705, 203] on select "Please Select 16PT 14PT" at bounding box center [777, 213] width 145 height 21
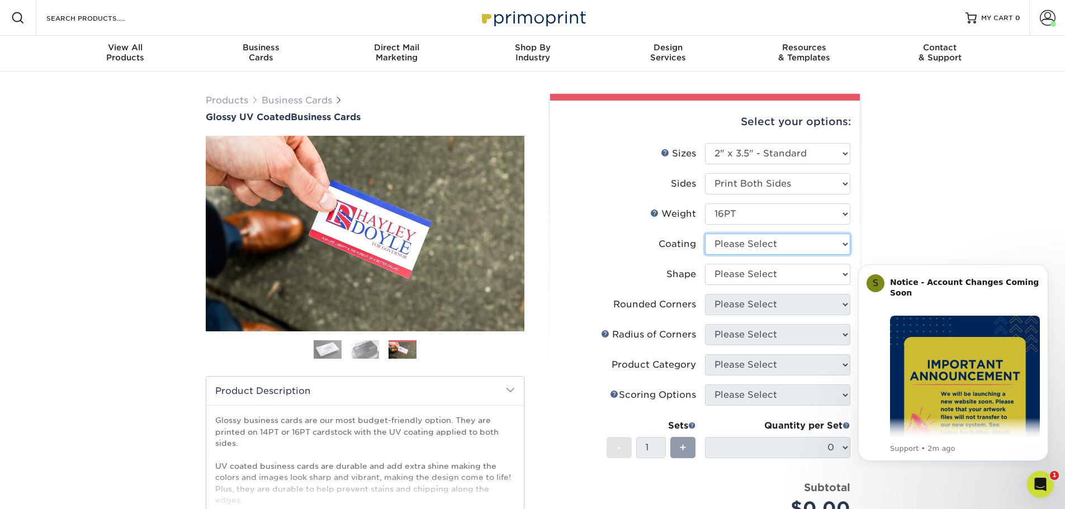
click at [748, 239] on select at bounding box center [777, 244] width 145 height 21
select select "ae367451-b2b8-45df-a344-0f05b6a12993"
click at [705, 234] on select at bounding box center [777, 244] width 145 height 21
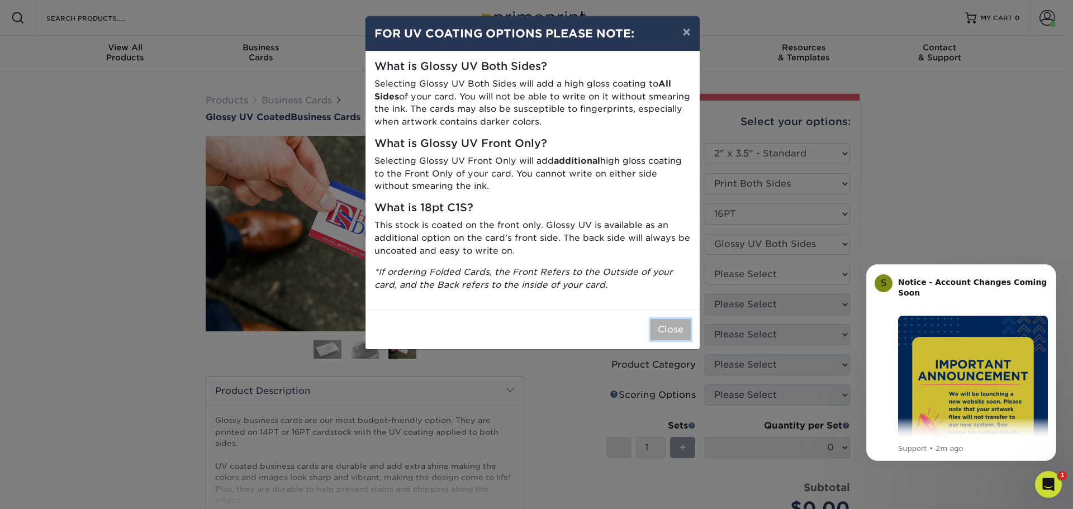
click at [667, 333] on button "Close" at bounding box center [671, 329] width 40 height 21
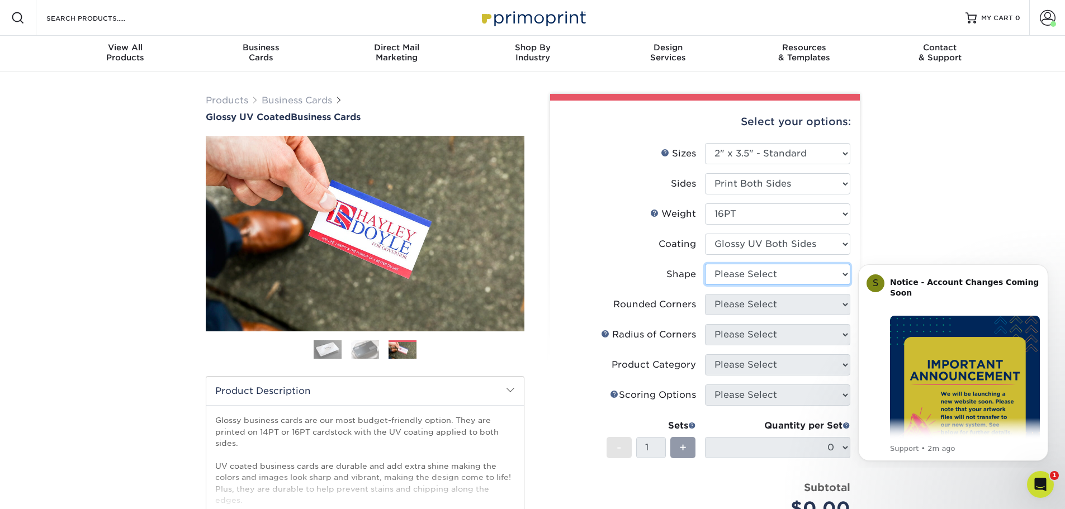
click at [709, 281] on select "Please Select Standard Oval" at bounding box center [777, 274] width 145 height 21
select select "standard"
click at [705, 264] on select "Please Select Standard Oval" at bounding box center [777, 274] width 145 height 21
click at [741, 308] on select "Please Select Yes - Round 2 Corners Yes - Round 4 Corners No" at bounding box center [777, 304] width 145 height 21
select select "0"
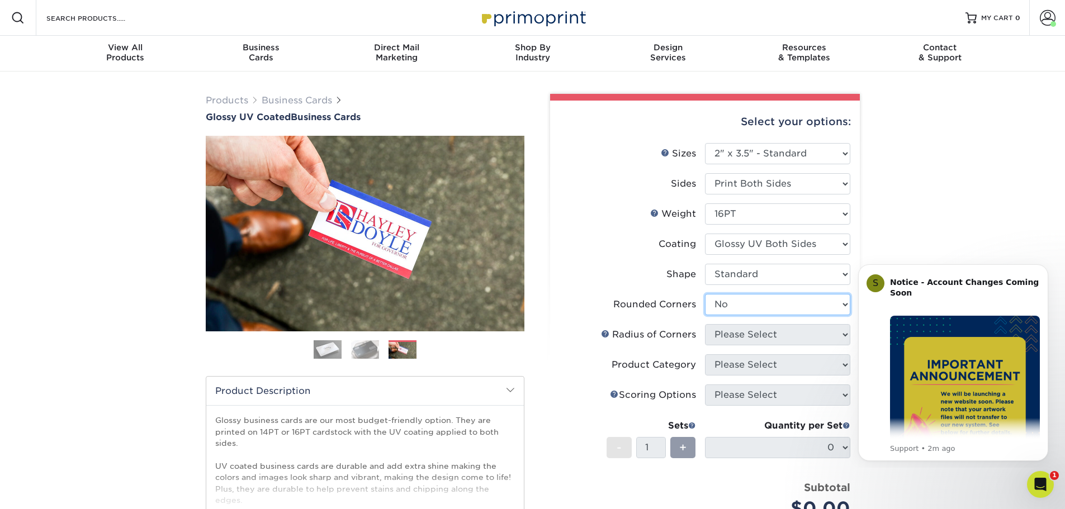
click at [705, 294] on select "Please Select Yes - Round 2 Corners Yes - Round 4 Corners No" at bounding box center [777, 304] width 145 height 21
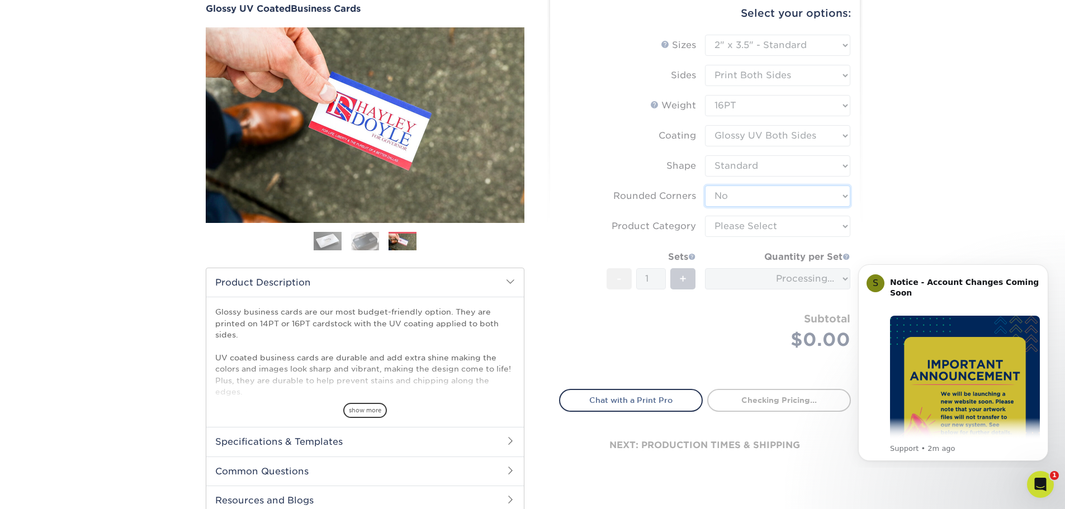
scroll to position [112, 0]
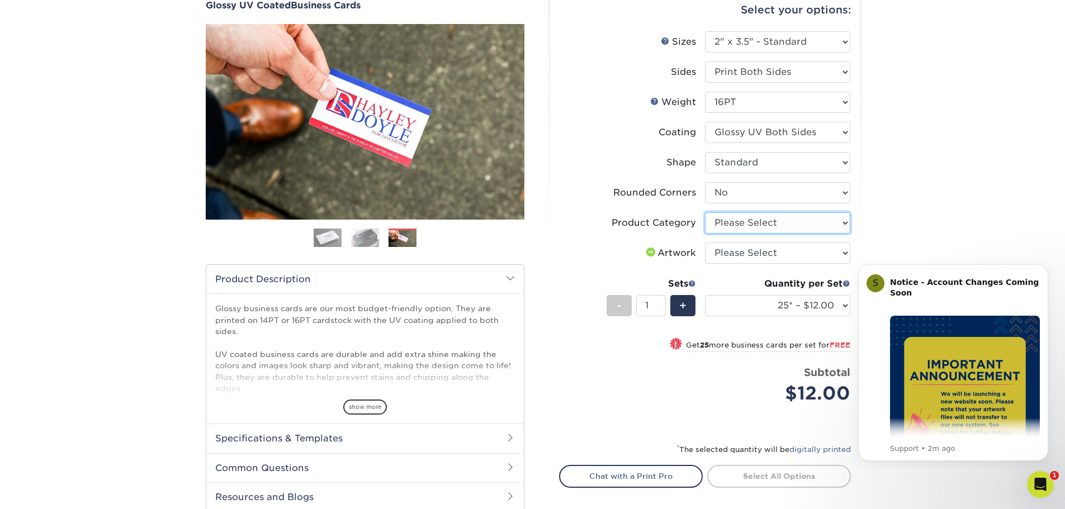
click at [749, 221] on select "Please Select Business Cards" at bounding box center [777, 222] width 145 height 21
select select "3b5148f1-0588-4f88-a218-97bcfdce65c1"
click at [705, 212] on select "Please Select Business Cards" at bounding box center [777, 222] width 145 height 21
click at [774, 309] on select "25* – $12.00 50* – $12.00 100* – $12.00 250* – $21.00 500 – $42.00 1000 – $53.0…" at bounding box center [777, 305] width 145 height 21
click at [705, 295] on select "25* – $12.00 50* – $12.00 100* – $12.00 250* – $21.00 500 – $42.00 1000 – $53.0…" at bounding box center [777, 305] width 145 height 21
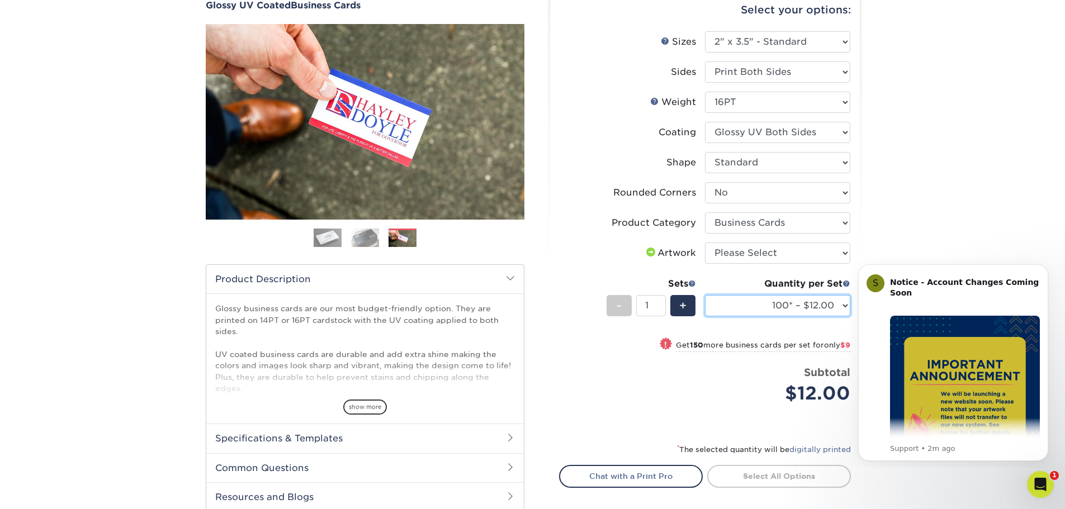
click at [817, 309] on select "25* – $12.00 50* – $12.00 100* – $12.00 250* – $21.00 500 – $42.00 1000 – $53.0…" at bounding box center [777, 305] width 145 height 21
select select "250* – $21.00"
click at [705, 295] on select "25* – $12.00 50* – $12.00 100* – $12.00 250* – $21.00 500 – $42.00 1000 – $53.0…" at bounding box center [777, 305] width 145 height 21
click at [823, 252] on select "Please Select I will upload files I need a design - $100" at bounding box center [777, 253] width 145 height 21
select select "upload"
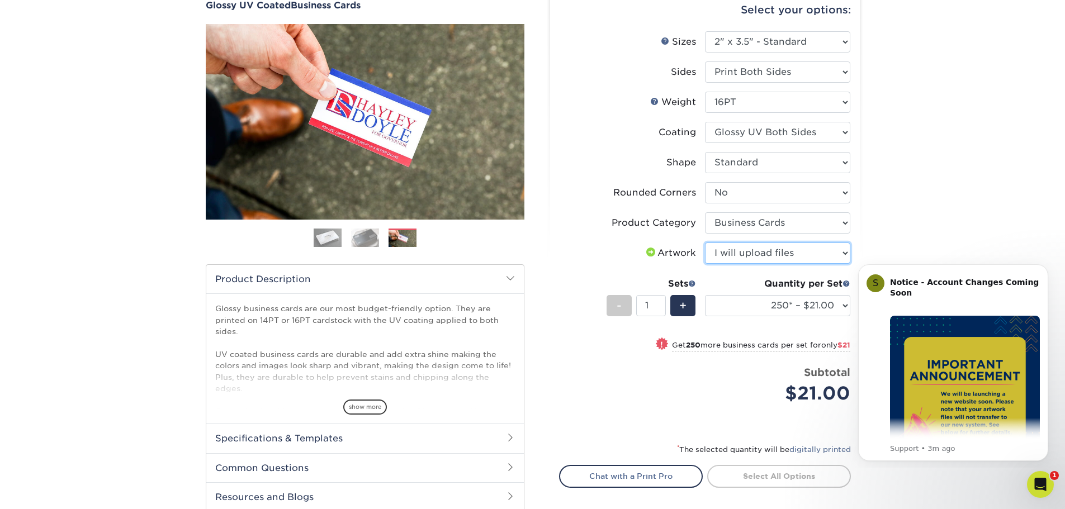
click at [705, 243] on select "Please Select I will upload files I need a design - $100" at bounding box center [777, 253] width 145 height 21
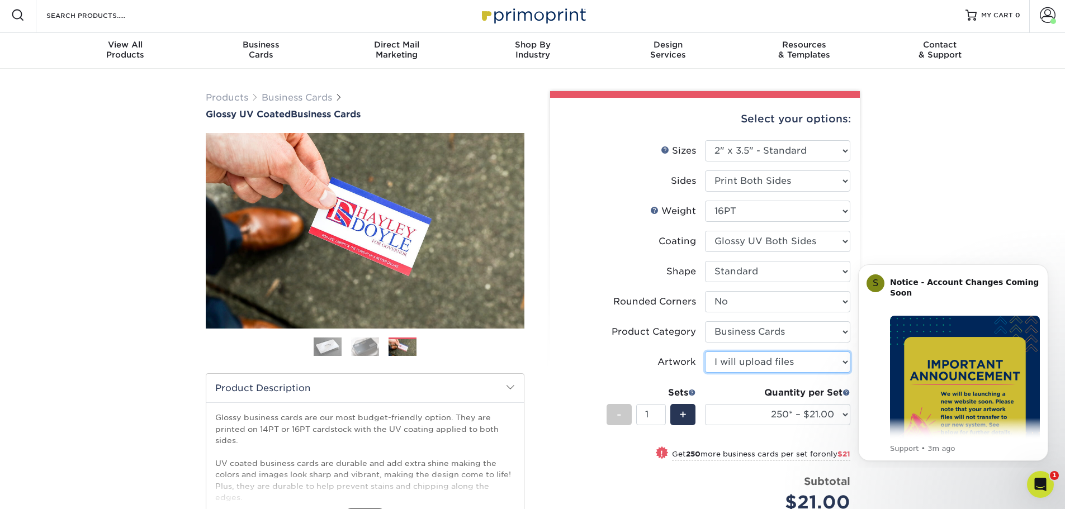
scroll to position [0, 0]
